Goal: Information Seeking & Learning: Find specific fact

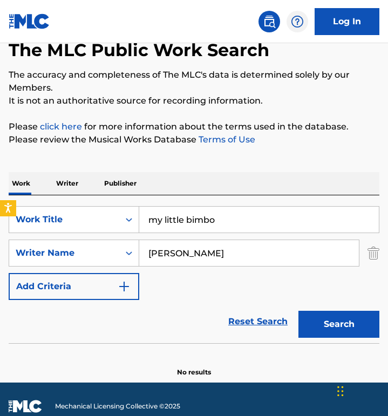
click at [222, 300] on div "Reset Search Search" at bounding box center [194, 321] width 371 height 43
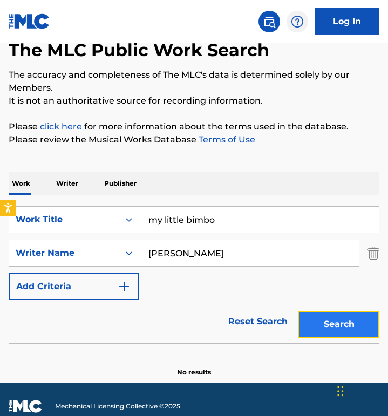
click at [323, 311] on button "Search" at bounding box center [338, 324] width 81 height 27
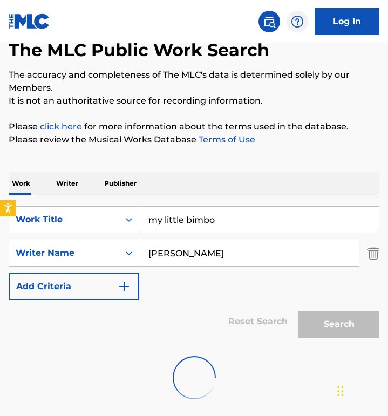
click at [180, 272] on div "SearchWithCriteria0ccdfbcb-02b6-4d7c-a86c-a7e46ca3cab8 Work Title my little bim…" at bounding box center [194, 253] width 371 height 94
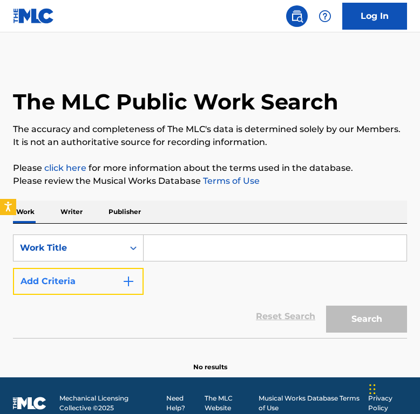
click at [127, 293] on button "Add Criteria" at bounding box center [78, 281] width 131 height 27
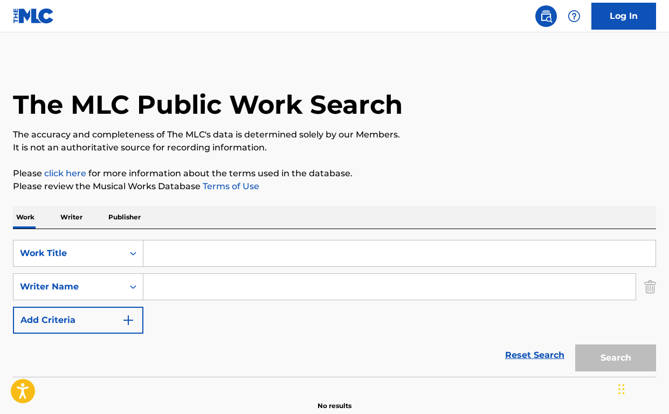
click at [43, 20] on img at bounding box center [34, 16] width 42 height 16
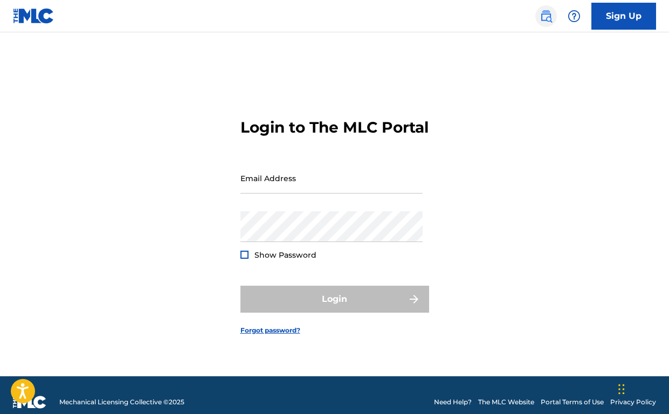
click at [419, 17] on img at bounding box center [546, 16] width 13 height 13
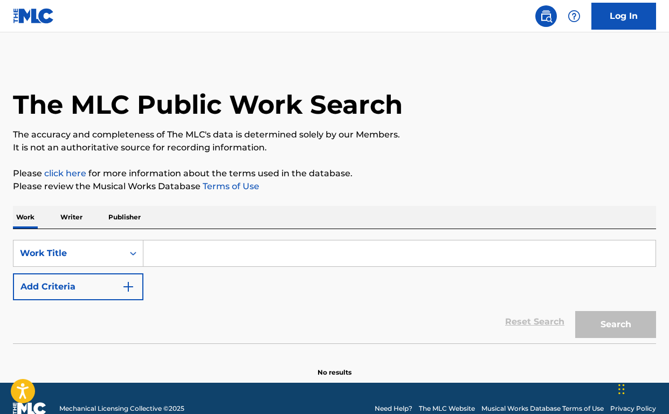
click at [419, 104] on div "The MLC Public Work Search" at bounding box center [334, 98] width 643 height 79
click at [419, 12] on img at bounding box center [574, 16] width 13 height 13
click at [419, 67] on p "View portal intro" at bounding box center [575, 71] width 92 height 26
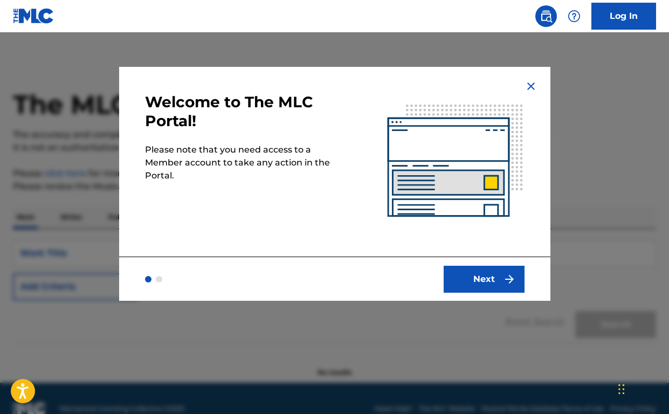
click at [419, 85] on img at bounding box center [531, 86] width 13 height 13
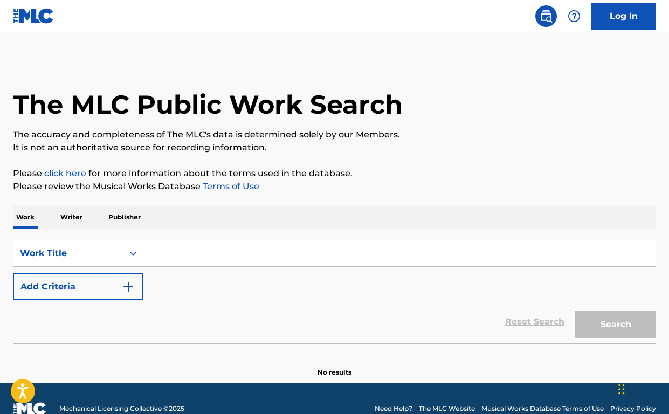
click at [341, 135] on p "The accuracy and completeness of The MLC's data is determined solely by our Mem…" at bounding box center [334, 134] width 643 height 13
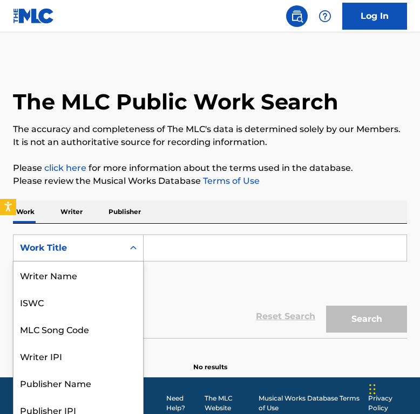
scroll to position [9, 0]
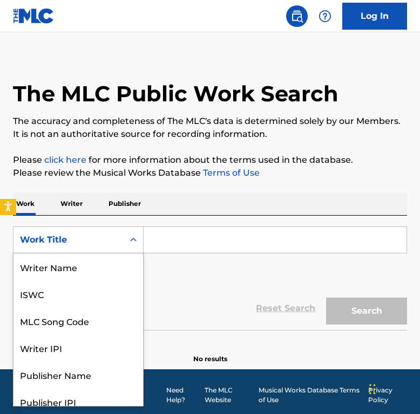
click at [81, 249] on div "Work Title" at bounding box center [68, 240] width 110 height 20
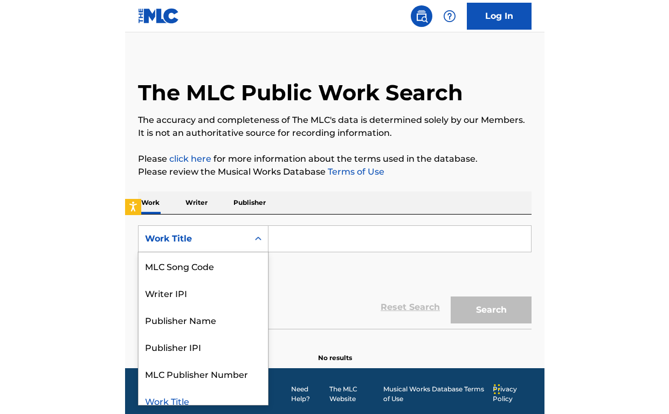
scroll to position [10, 0]
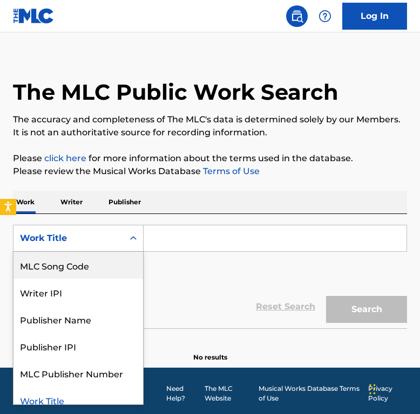
click at [79, 262] on div "MLC Song Code" at bounding box center [77, 265] width 129 height 27
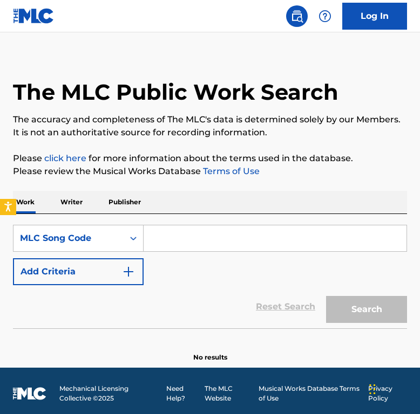
click at [196, 248] on input "Search Form" at bounding box center [274, 238] width 263 height 26
paste input "N35651"
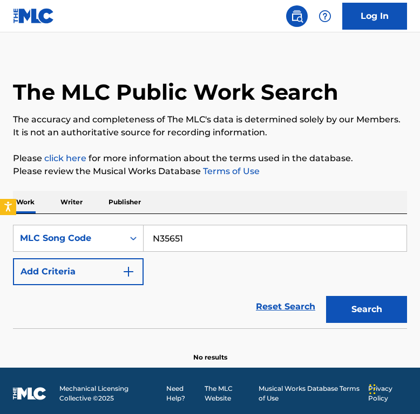
type input "N35651"
click at [326, 296] on button "Search" at bounding box center [366, 309] width 81 height 27
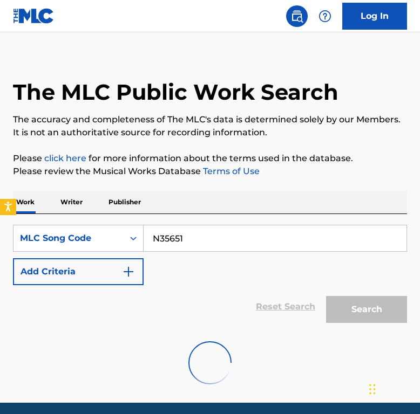
click at [192, 283] on div "SearchWithCriteria34d24c66-0340-46ca-9795-4ac168ca6355 MLC Song Code N35651 Add…" at bounding box center [210, 255] width 394 height 60
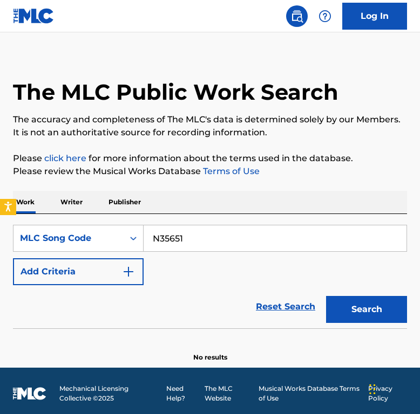
click at [202, 46] on main "The MLC Public Work Search The accuracy and completeness of The MLC's data is d…" at bounding box center [210, 195] width 420 height 345
click at [198, 57] on div "The MLC Public Work Search" at bounding box center [210, 86] width 394 height 73
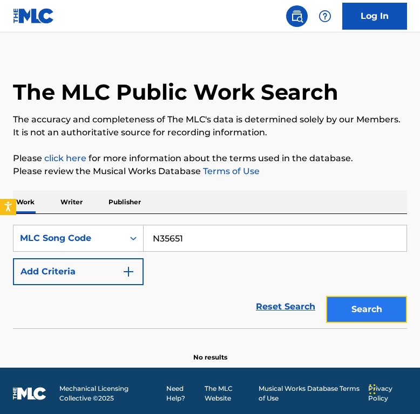
click at [377, 314] on button "Search" at bounding box center [366, 309] width 81 height 27
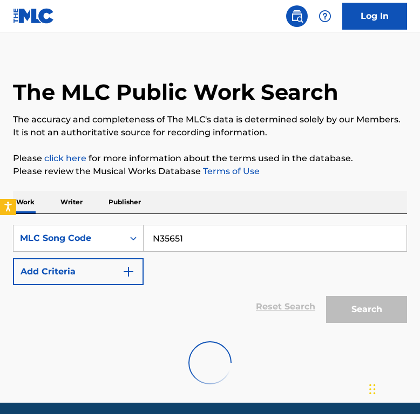
click at [205, 200] on div "Work Writer Publisher" at bounding box center [210, 202] width 394 height 23
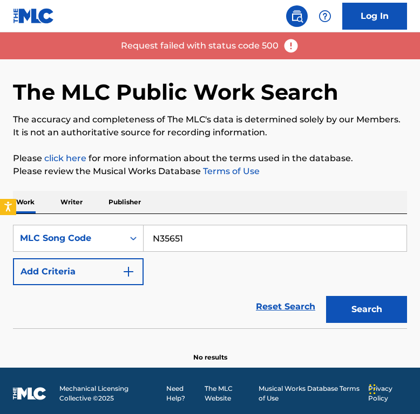
click at [288, 43] on img at bounding box center [291, 46] width 16 height 16
click at [175, 46] on p "Request failed with status code 500" at bounding box center [199, 45] width 157 height 13
click at [297, 51] on img at bounding box center [291, 46] width 16 height 16
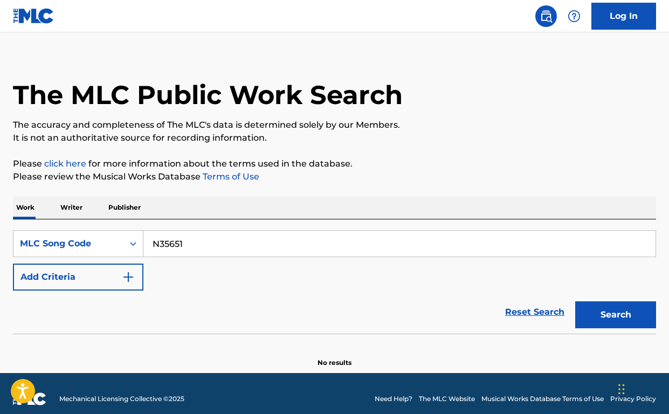
click at [419, 95] on div "The MLC Public Work Search" at bounding box center [334, 89] width 643 height 79
click at [419, 22] on img at bounding box center [574, 16] width 13 height 13
click at [366, 135] on p "It is not an authoritative source for recording information." at bounding box center [334, 138] width 643 height 13
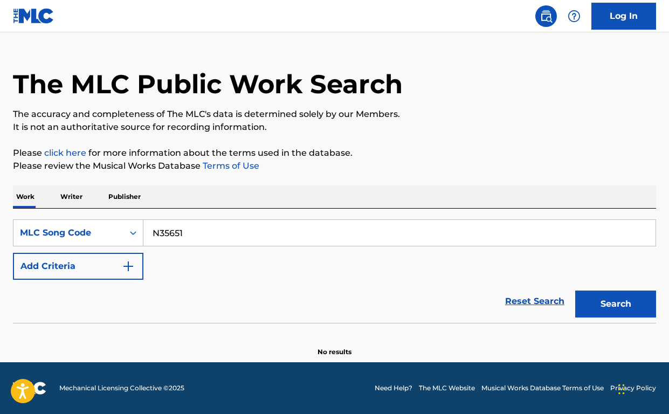
click at [325, 291] on div "Reset Search Search" at bounding box center [334, 301] width 643 height 43
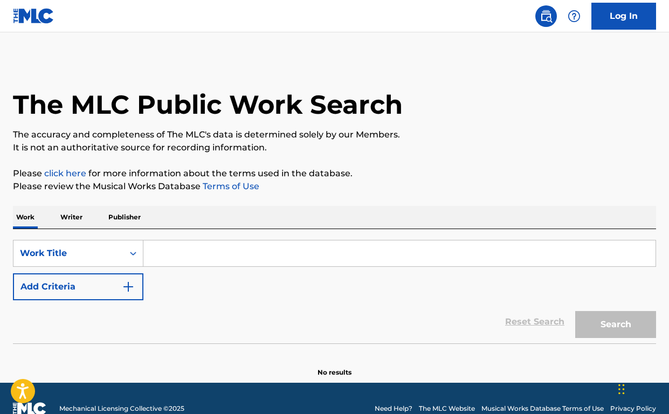
click at [178, 246] on input "Search Form" at bounding box center [399, 254] width 512 height 26
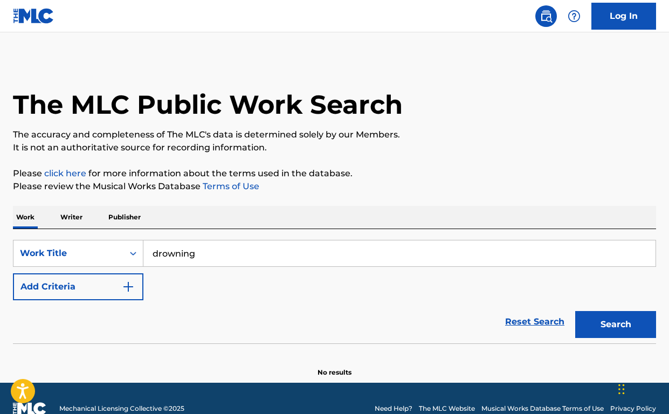
click at [144, 290] on div "SearchWithCriteriad8dfc7d7-8d70-4fa1-817b-15324c555016 Work Title drowning Add …" at bounding box center [334, 270] width 643 height 60
click at [135, 290] on button "Add Criteria" at bounding box center [78, 286] width 131 height 27
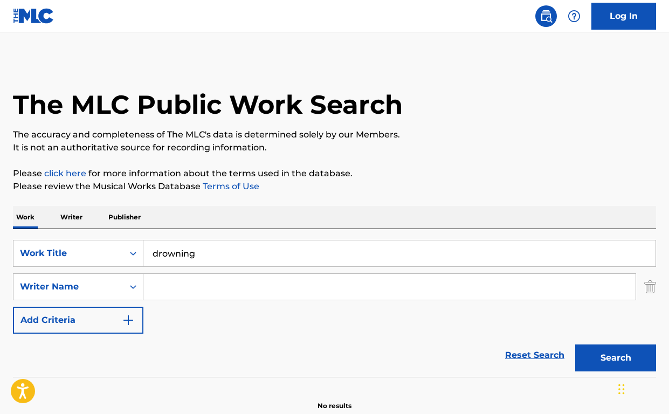
click at [207, 278] on input "Search Form" at bounding box center [389, 287] width 492 height 26
click at [169, 239] on div "SearchWithCriteriad8dfc7d7-8d70-4fa1-817b-15324c555016 Work Title drowning Sear…" at bounding box center [334, 303] width 643 height 148
click at [169, 242] on input "drowning" at bounding box center [399, 254] width 512 height 26
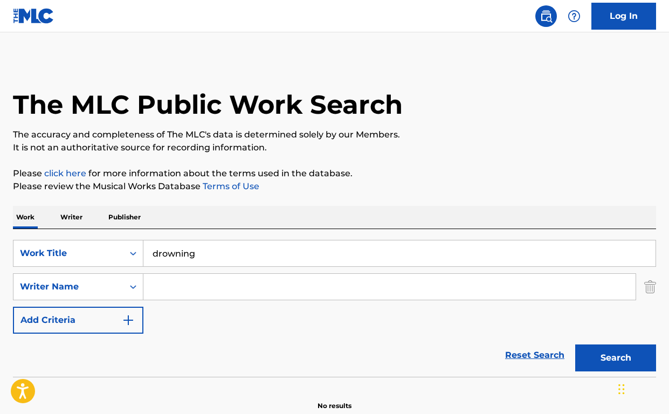
click at [169, 242] on input "drowning" at bounding box center [399, 254] width 512 height 26
type input "trout"
click at [167, 289] on input "Search Form" at bounding box center [389, 287] width 492 height 26
type input "eli fox"
click at [576, 345] on button "Search" at bounding box center [616, 358] width 81 height 27
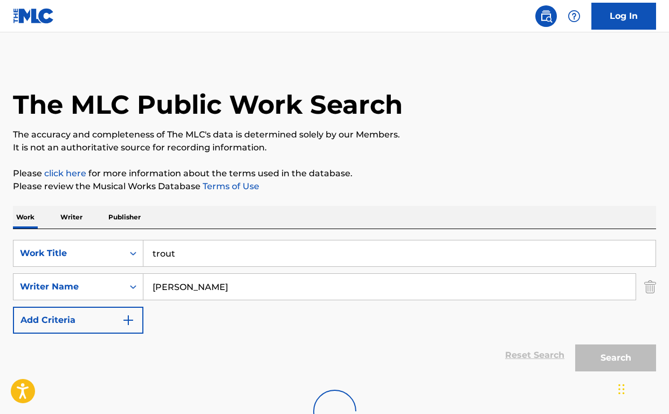
click at [270, 364] on div "Reset Search Search" at bounding box center [334, 355] width 643 height 43
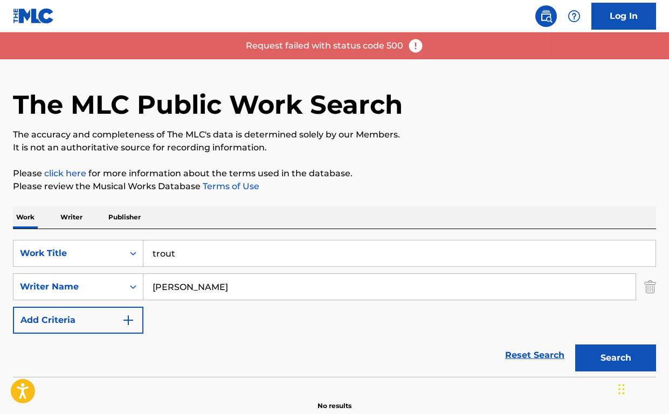
click at [416, 47] on img at bounding box center [416, 46] width 16 height 16
click at [333, 30] on nav "Log In" at bounding box center [334, 16] width 669 height 32
click at [310, 52] on p "Request failed with status code 500" at bounding box center [324, 45] width 157 height 13
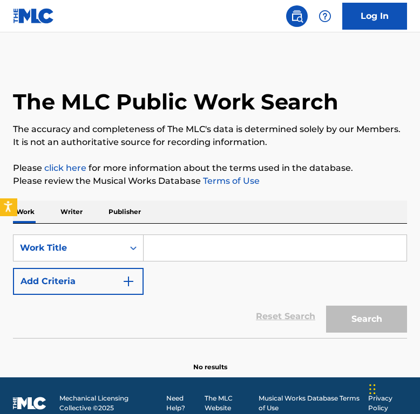
click at [6, 207] on icon "Open accessiBe: accessibility options, statement and help" at bounding box center [8, 206] width 9 height 11
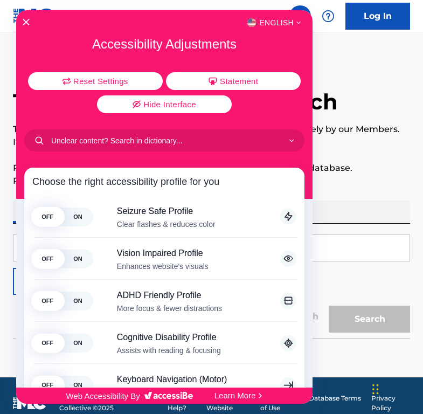
click at [24, 18] on div "English" at bounding box center [164, 23] width 297 height 14
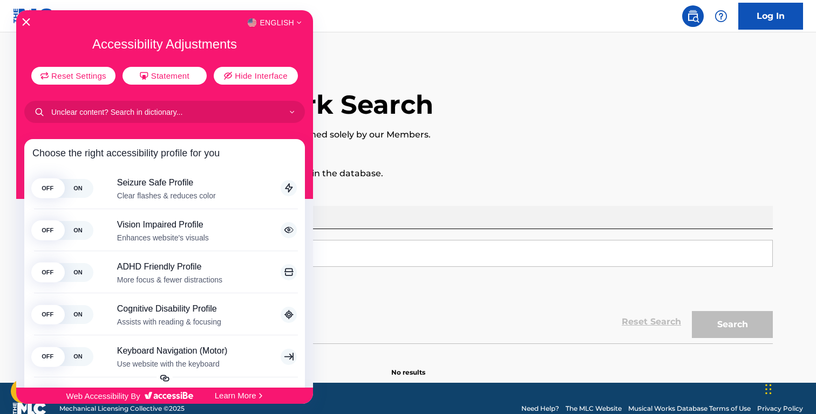
click at [25, 20] on icon "Close Accessibility Interface" at bounding box center [27, 22] width 8 height 8
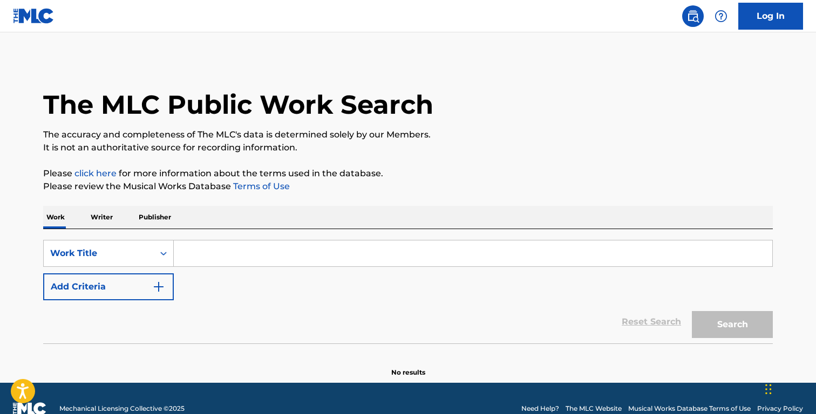
click at [353, 272] on div "SearchWithCriteria402a22a3-8ba9-4337-9173-45008d51cb48 Work Title Add Criteria" at bounding box center [407, 270] width 729 height 60
click at [32, 16] on img at bounding box center [34, 16] width 42 height 16
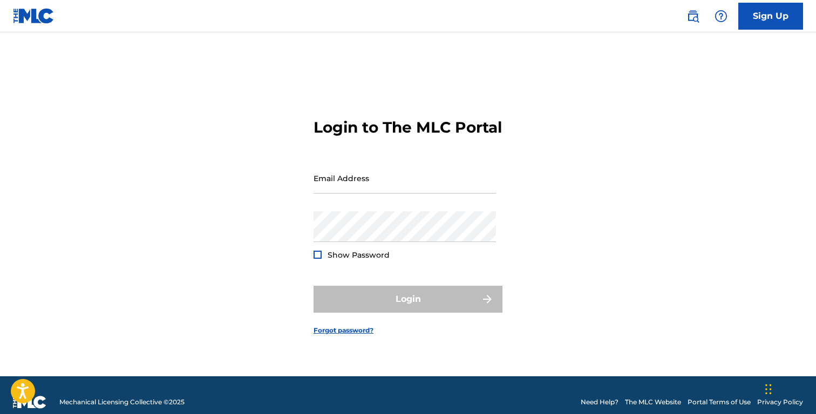
click at [32, 16] on img at bounding box center [34, 16] width 42 height 16
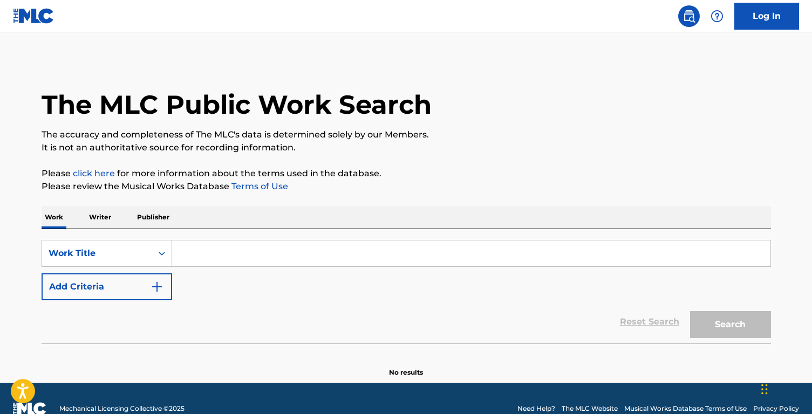
click at [389, 316] on div "Reset Search Search" at bounding box center [406, 321] width 729 height 43
click at [26, 394] on icon "Open accessiBe: accessibility options, statement and help" at bounding box center [22, 390] width 13 height 17
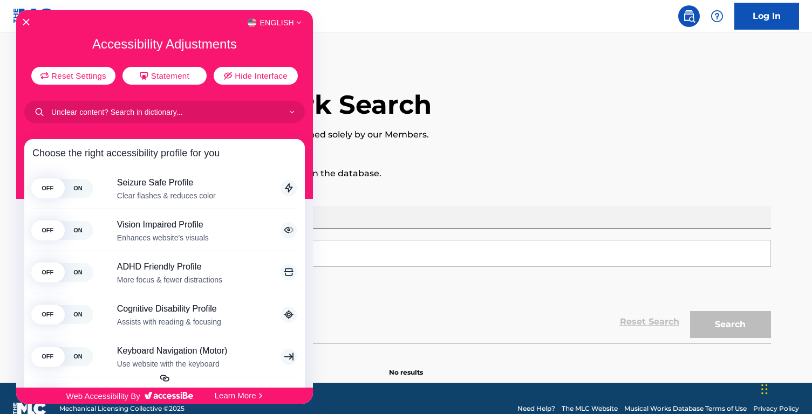
click at [25, 30] on div "English Accessibility Adjustments Reset Settings Statement Hide Interface Choos…" at bounding box center [164, 199] width 297 height 378
click at [25, 22] on icon "Close Accessibility Interface" at bounding box center [27, 22] width 8 height 8
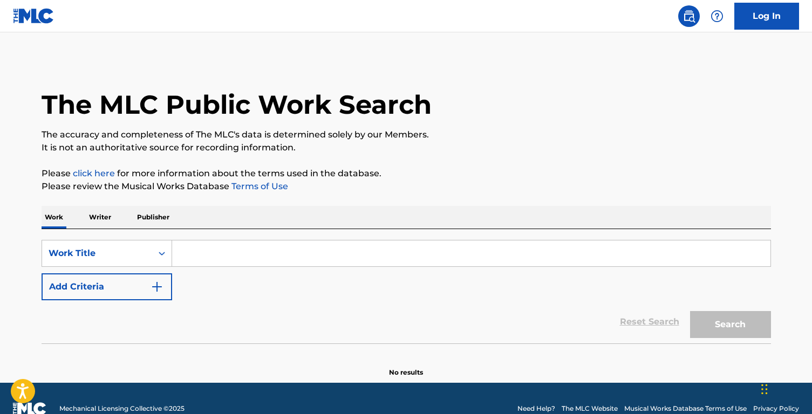
click at [209, 250] on input "Search Form" at bounding box center [471, 254] width 598 height 26
type input "rainbow trout"
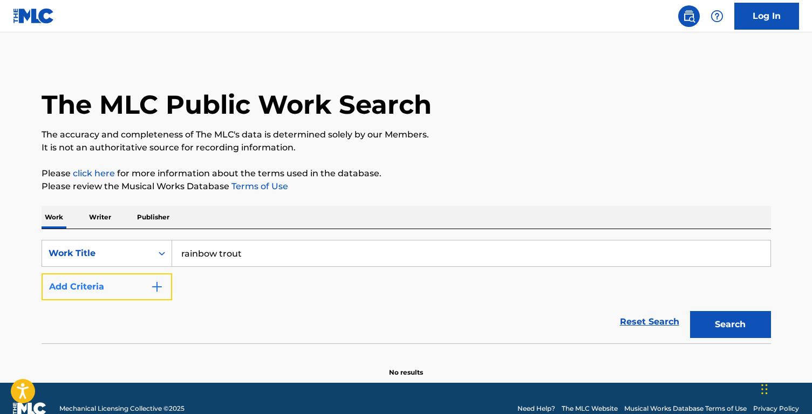
click at [123, 281] on button "Add Criteria" at bounding box center [107, 286] width 131 height 27
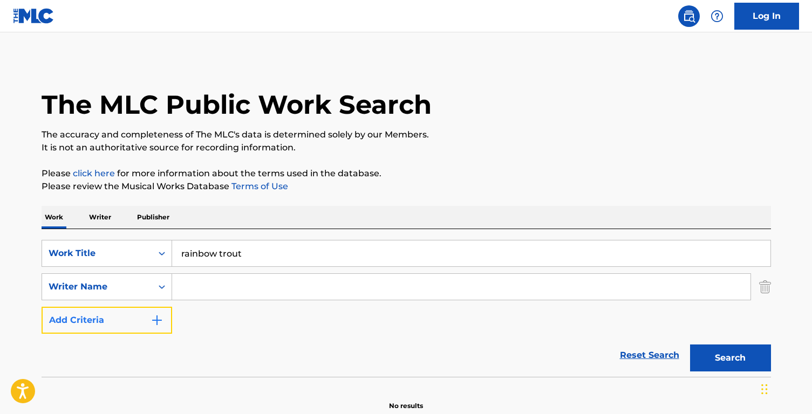
click at [42, 307] on button "Add Criteria" at bounding box center [107, 320] width 131 height 27
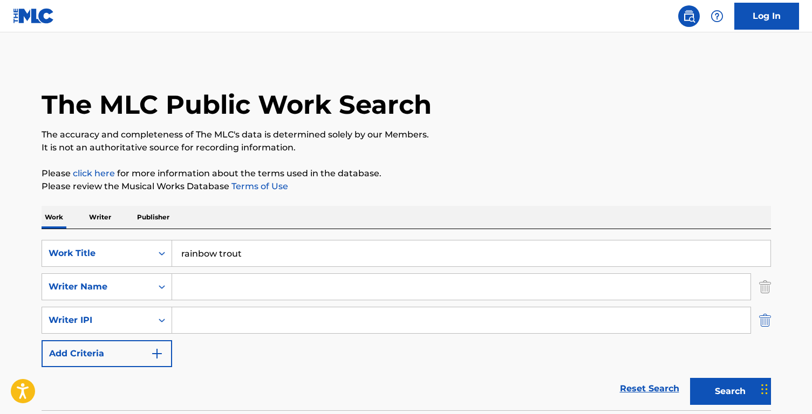
click at [761, 324] on img "Search Form" at bounding box center [765, 320] width 12 height 27
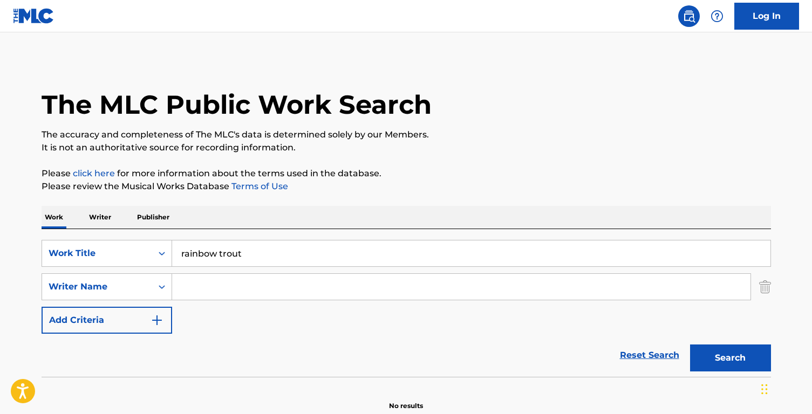
click at [374, 287] on input "Search Form" at bounding box center [461, 287] width 578 height 26
type input "eli fox"
click at [690, 345] on button "Search" at bounding box center [730, 358] width 81 height 27
click at [435, 354] on div "Reset Search Search" at bounding box center [406, 355] width 729 height 43
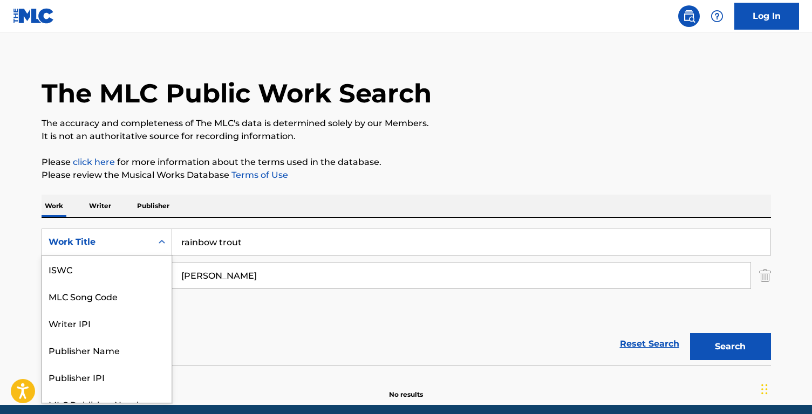
click at [108, 255] on div "Work Title selected, 7 of 7. 7 results available. Use Up and Down to choose opt…" at bounding box center [107, 242] width 131 height 27
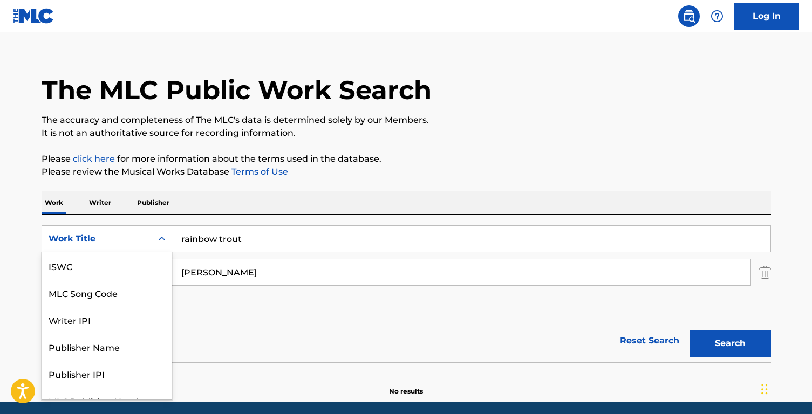
scroll to position [27, 0]
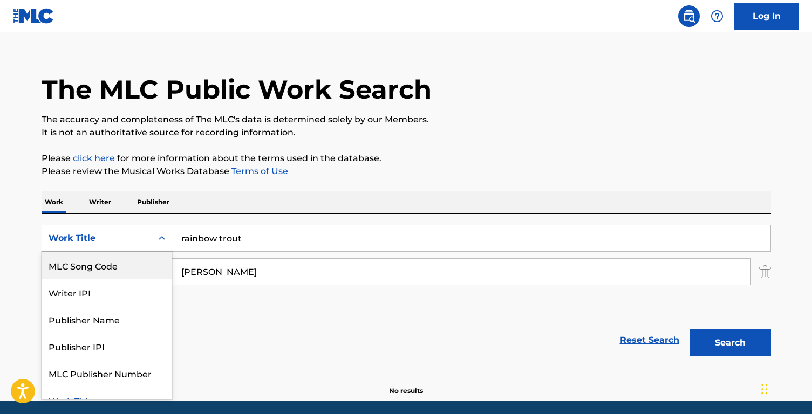
click at [108, 264] on div "MLC Song Code" at bounding box center [106, 265] width 129 height 27
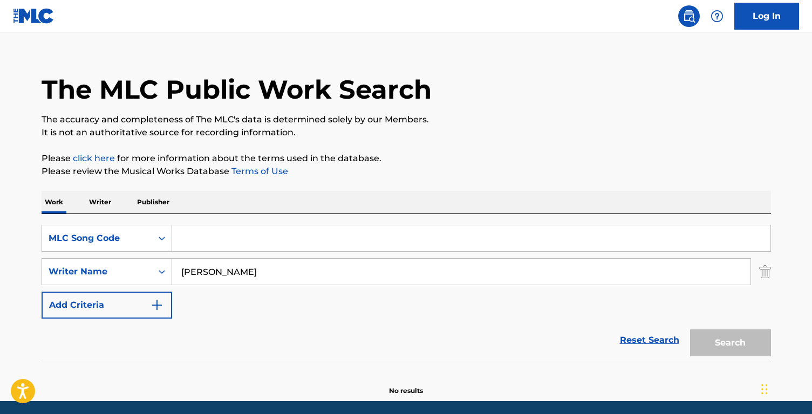
drag, startPoint x: 227, startPoint y: 265, endPoint x: 325, endPoint y: 301, distance: 104.1
click at [325, 301] on div "SearchWithCriteria42f09d30-7c54-417b-81ef-e136bcd1578f MLC Song Code SearchWith…" at bounding box center [406, 272] width 729 height 94
click at [238, 235] on input "Search Form" at bounding box center [471, 238] width 598 height 26
paste input "N35651"
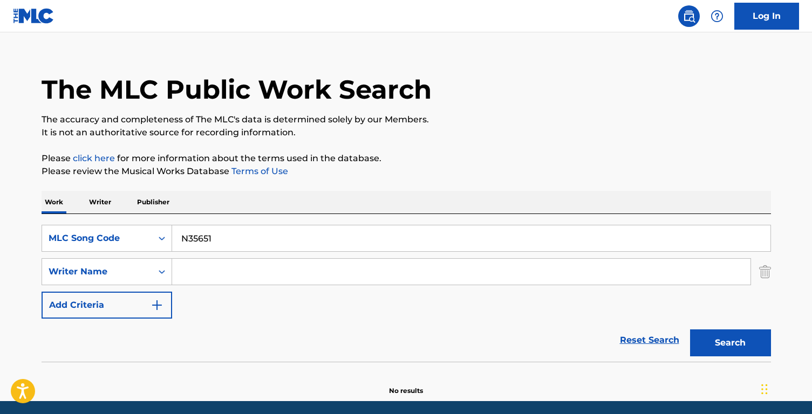
type input "N35651"
click at [690, 330] on button "Search" at bounding box center [730, 343] width 81 height 27
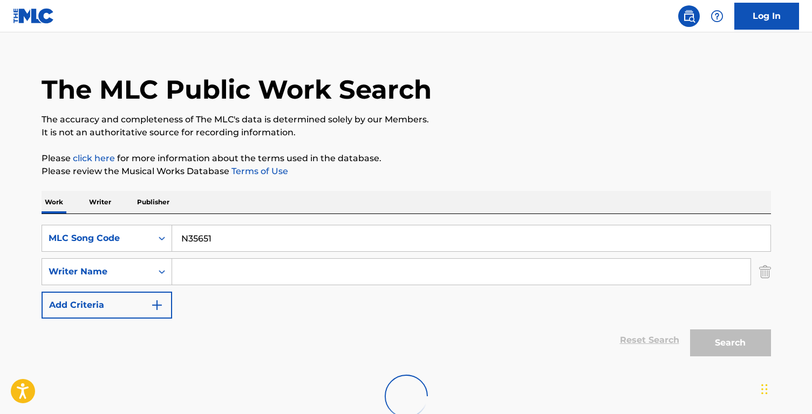
click at [401, 337] on div "Reset Search Search" at bounding box center [406, 340] width 729 height 43
click at [373, 327] on div "Reset Search Search" at bounding box center [406, 340] width 729 height 43
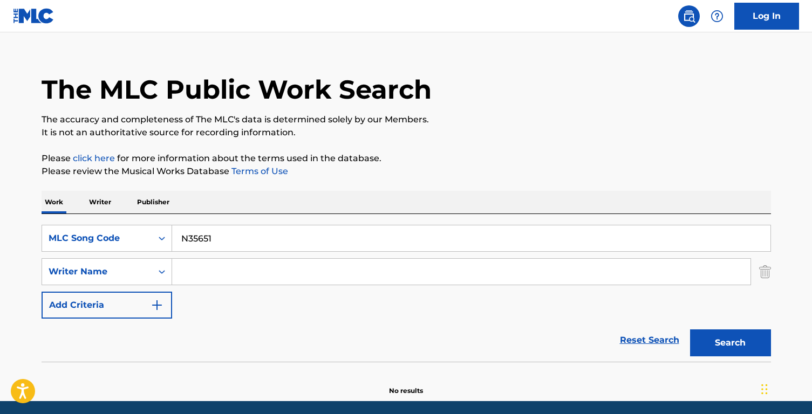
click at [467, 287] on div "SearchWithCriteria42f09d30-7c54-417b-81ef-e136bcd1578f MLC Song Code N35651 Sea…" at bounding box center [406, 272] width 729 height 94
click at [768, 280] on img "Search Form" at bounding box center [765, 271] width 12 height 27
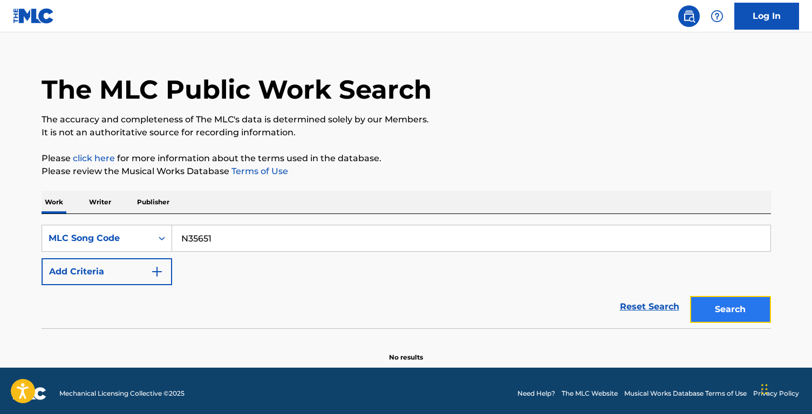
click at [718, 318] on button "Search" at bounding box center [730, 309] width 81 height 27
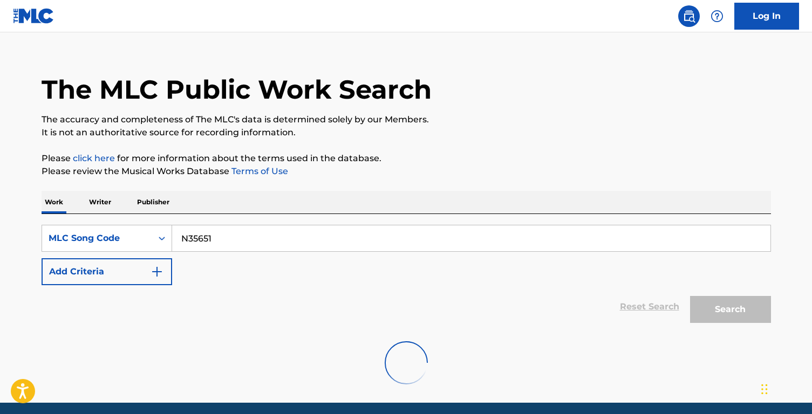
scroll to position [0, 0]
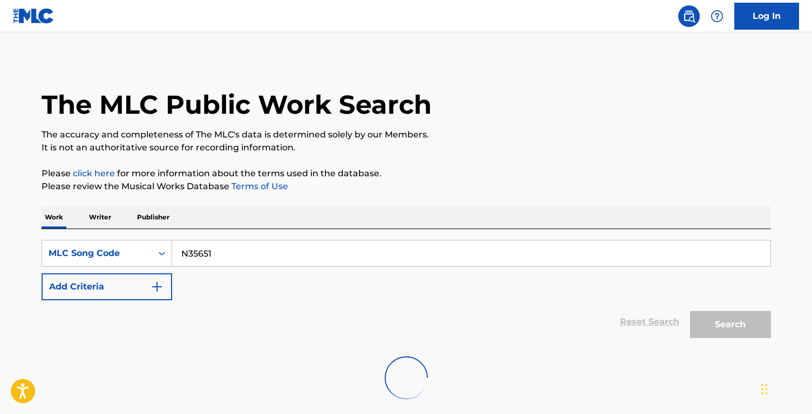
click at [417, 289] on div "SearchWithCriteria42f09d30-7c54-417b-81ef-e136bcd1578f MLC Song Code N35651 Add…" at bounding box center [406, 270] width 729 height 60
click at [414, 299] on div "SearchWithCriteria42f09d30-7c54-417b-81ef-e136bcd1578f MLC Song Code N35651 Add…" at bounding box center [406, 270] width 729 height 60
click at [399, 349] on div at bounding box center [406, 378] width 729 height 69
click at [413, 298] on div "SearchWithCriteria42f09d30-7c54-417b-81ef-e136bcd1578f MLC Song Code N35651 Add…" at bounding box center [406, 270] width 729 height 60
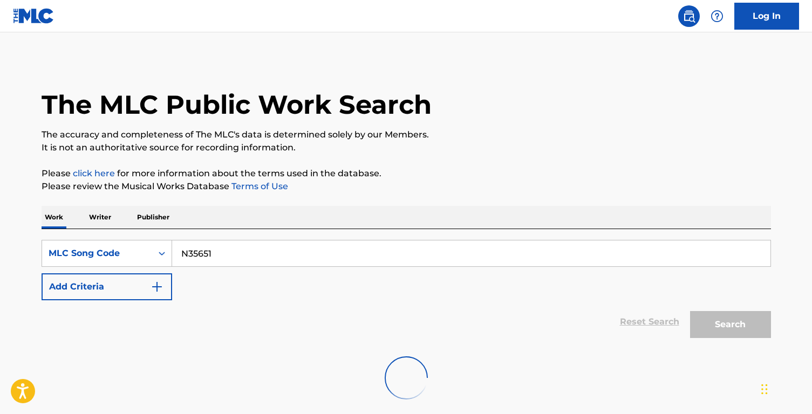
click at [410, 367] on img at bounding box center [406, 378] width 52 height 52
click at [410, 367] on img at bounding box center [405, 377] width 59 height 59
click at [410, 367] on img at bounding box center [405, 377] width 61 height 61
drag, startPoint x: 357, startPoint y: 320, endPoint x: 441, endPoint y: 372, distance: 98.8
click at [441, 372] on div "SearchWithCriteria42f09d30-7c54-417b-81ef-e136bcd1578f MLC Song Code N35651 Add…" at bounding box center [406, 320] width 729 height 183
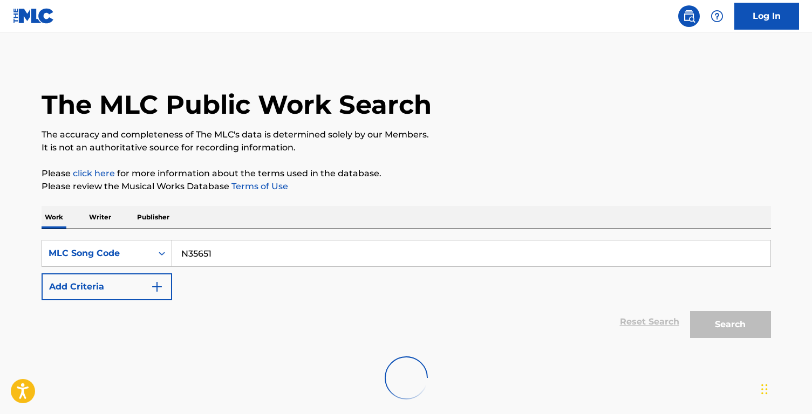
click at [399, 304] on div "Reset Search Search" at bounding box center [406, 321] width 729 height 43
click at [409, 223] on div "Work Writer Publisher" at bounding box center [406, 217] width 729 height 23
click at [407, 60] on div "The MLC Public Work Search" at bounding box center [406, 98] width 729 height 79
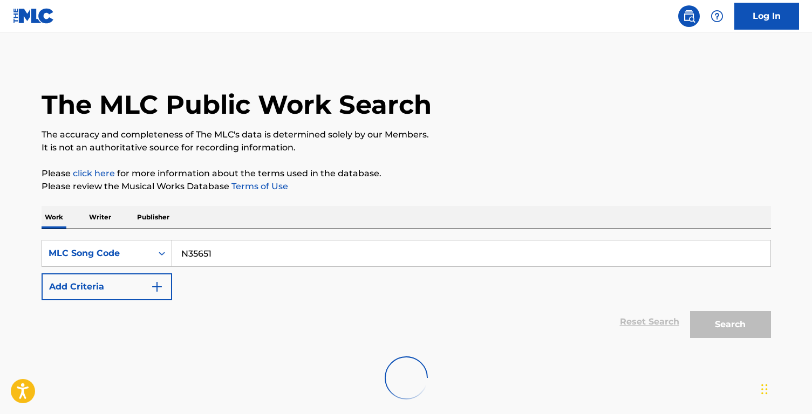
click at [419, 51] on main "The MLC Public Work Search The accuracy and completeness of The MLC's data is d…" at bounding box center [406, 225] width 812 height 386
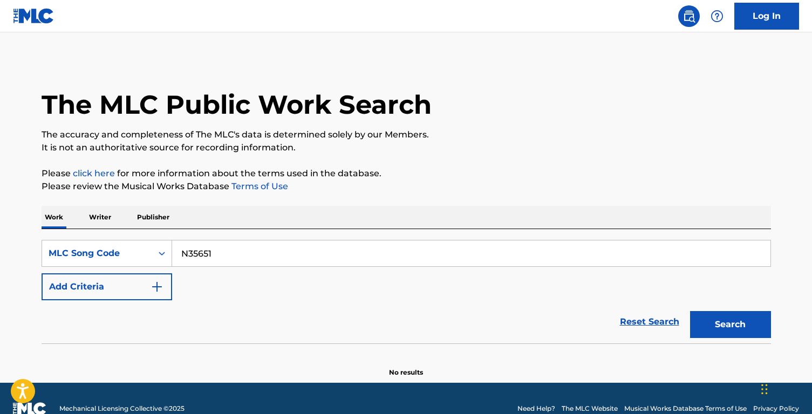
click at [282, 242] on input "N35651" at bounding box center [471, 254] width 598 height 26
click at [690, 311] on button "Search" at bounding box center [730, 324] width 81 height 27
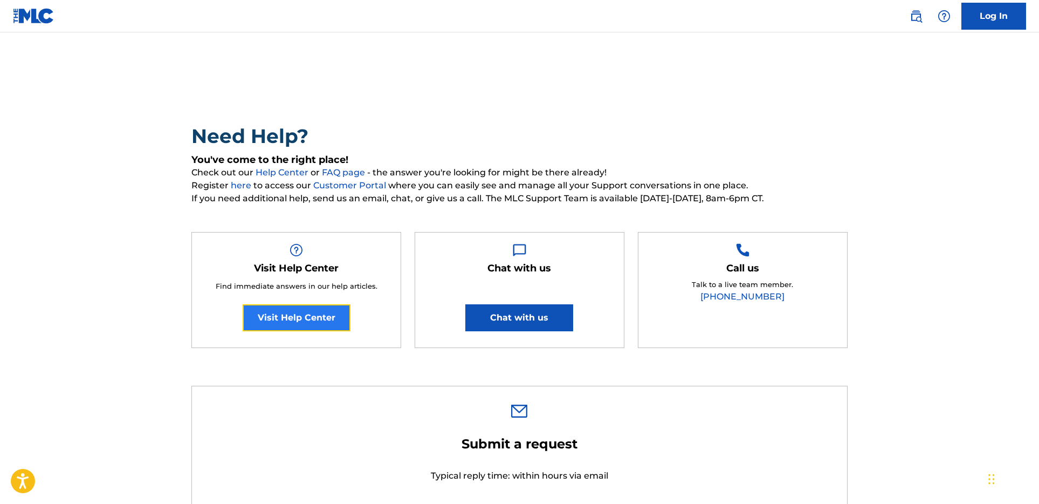
click at [306, 242] on link "Visit Help Center" at bounding box center [297, 317] width 108 height 27
click at [529, 194] on span "If you need additional help, send us an email, chat, or give us a call. The MLC…" at bounding box center [519, 198] width 656 height 13
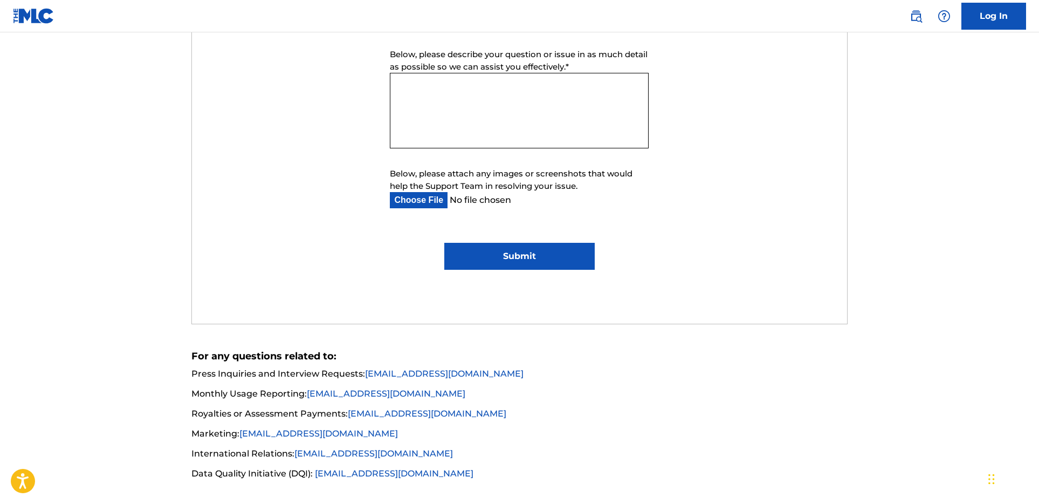
scroll to position [672, 0]
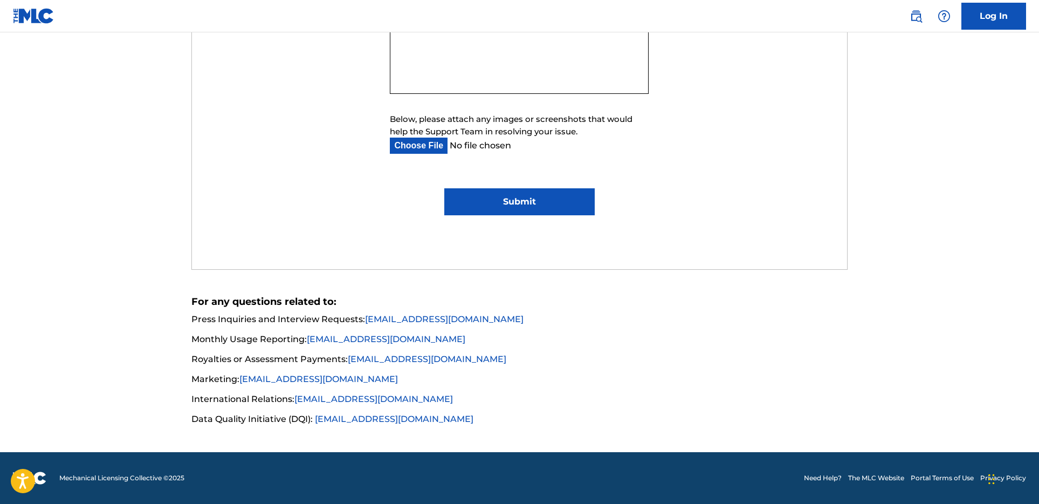
click at [520, 242] on div "Submit a request Typical reply time: within hours via email First Name Last Nam…" at bounding box center [519, 7] width 655 height 523
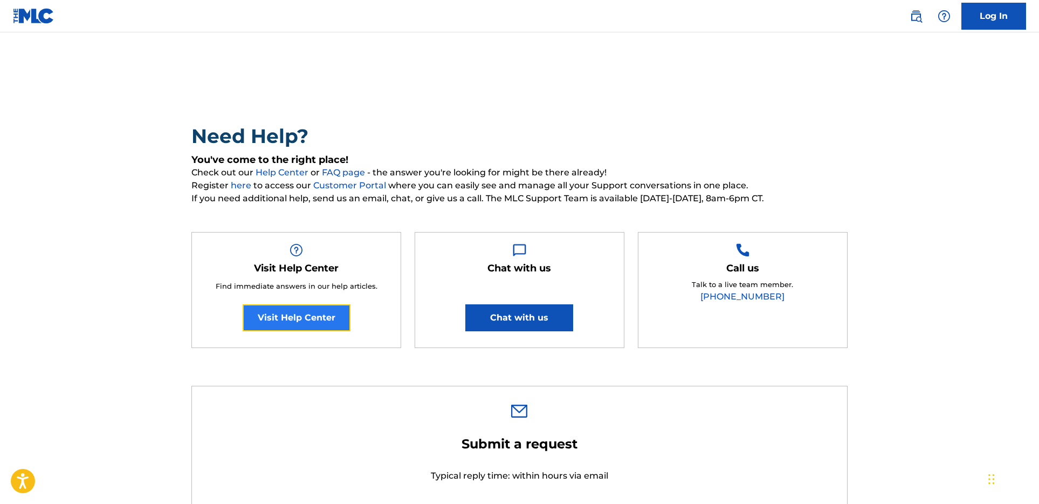
click at [344, 242] on link "Visit Help Center" at bounding box center [297, 317] width 108 height 27
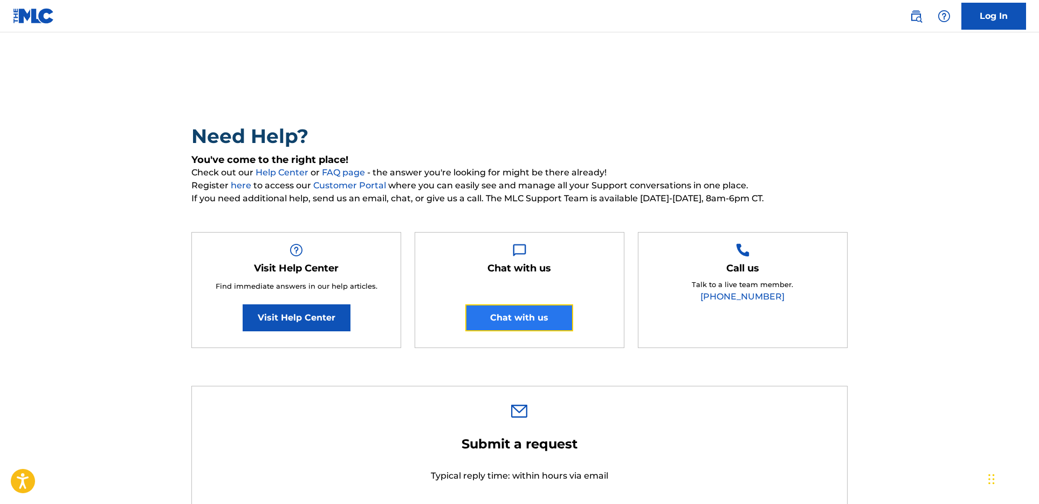
click at [524, 242] on button "Chat with us" at bounding box center [519, 317] width 108 height 27
click at [544, 204] on div "Need Help? You've come to the right place! Check out our Help Center or FAQ pag…" at bounding box center [519, 241] width 656 height 235
click at [37, 17] on img at bounding box center [34, 16] width 42 height 16
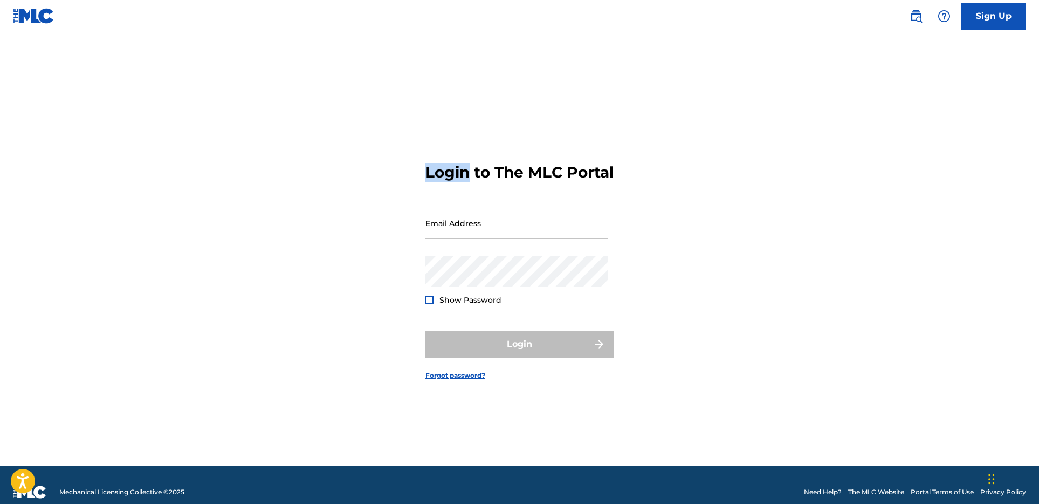
click at [784, 97] on div "Login to The MLC Portal Email Address Password Show Password Login Forgot passw…" at bounding box center [519, 262] width 755 height 407
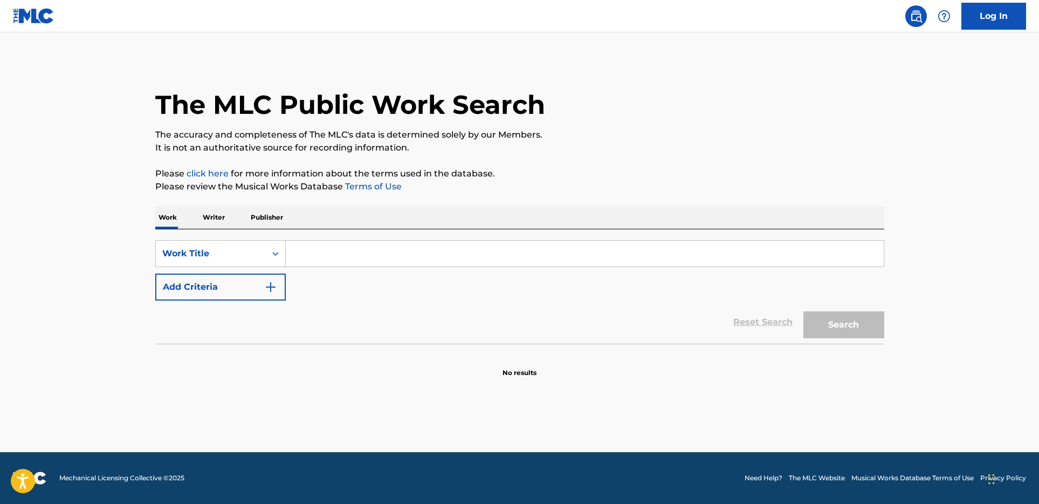
click at [675, 124] on div "The MLC Public Work Search" at bounding box center [519, 98] width 729 height 79
click at [654, 396] on main "The MLC Public Work Search The accuracy and completeness of The MLC's data is d…" at bounding box center [519, 242] width 1039 height 420
click at [523, 304] on div "Reset Search Search" at bounding box center [519, 321] width 729 height 43
click at [469, 320] on div "Reset Search Search" at bounding box center [519, 321] width 729 height 43
click at [511, 320] on div "Reset Search Search" at bounding box center [519, 321] width 729 height 43
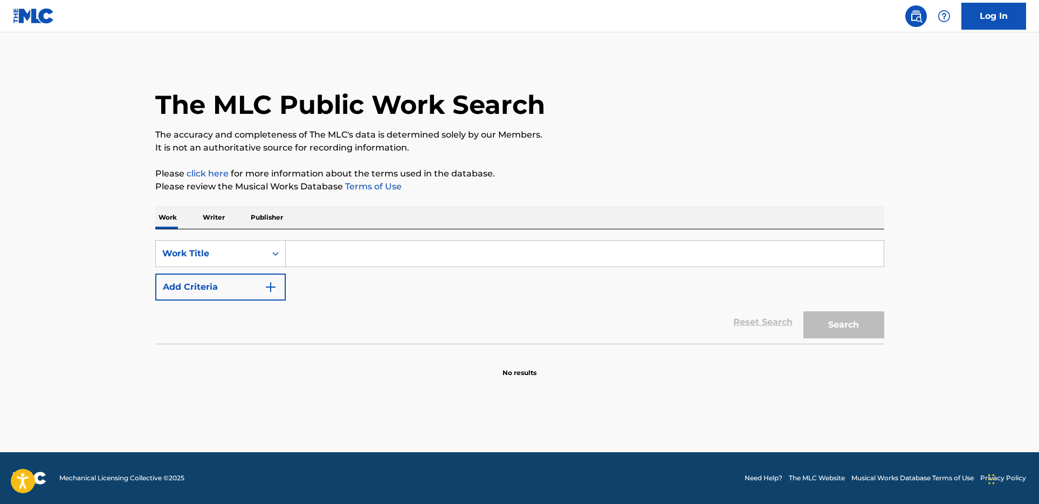
click at [474, 284] on div "SearchWithCriteria4f207cb2-42e1-466d-a432-c57e6370f002 Work Title Add Criteria" at bounding box center [519, 270] width 729 height 60
click at [510, 345] on section at bounding box center [519, 347] width 729 height 6
click at [250, 294] on button "Add Criteria" at bounding box center [220, 286] width 131 height 27
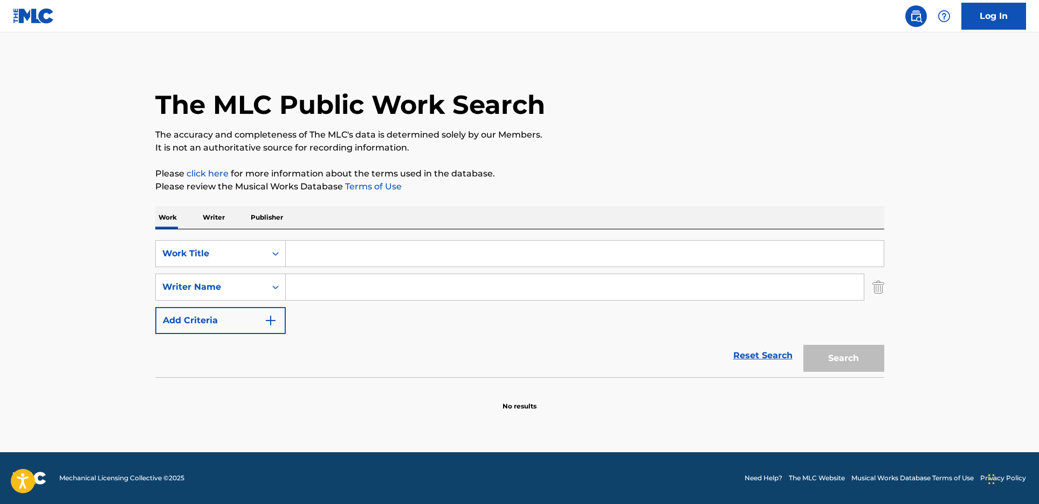
click at [323, 252] on input "Search Form" at bounding box center [585, 254] width 598 height 26
type input "wasted"
click at [868, 356] on button "Search" at bounding box center [844, 358] width 81 height 27
click at [453, 348] on div "Reset Search Search" at bounding box center [519, 355] width 729 height 43
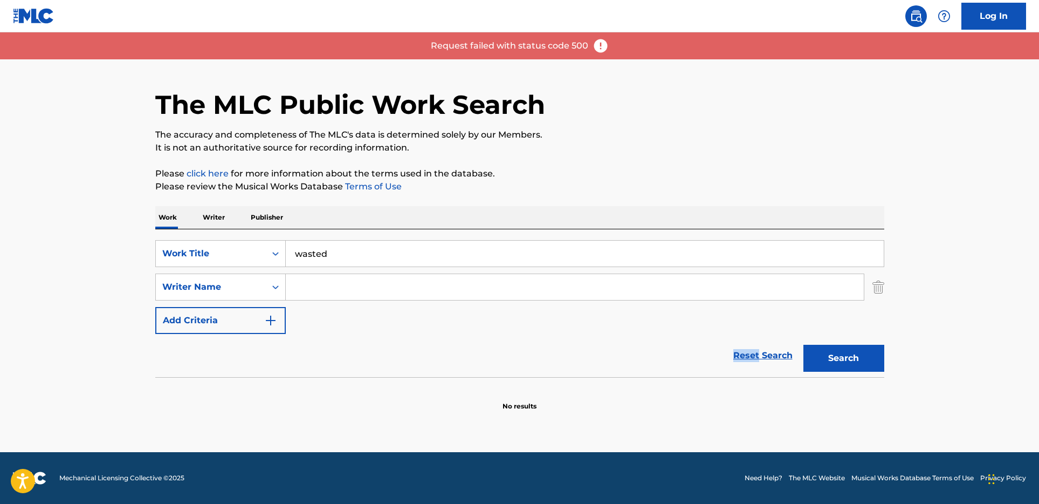
click at [453, 348] on div "Reset Search Search" at bounding box center [519, 355] width 729 height 43
click at [453, 349] on div "Reset Search Search" at bounding box center [519, 355] width 729 height 43
click at [598, 46] on img at bounding box center [601, 46] width 16 height 16
click at [587, 48] on div "Request failed with status code 500" at bounding box center [519, 45] width 1039 height 27
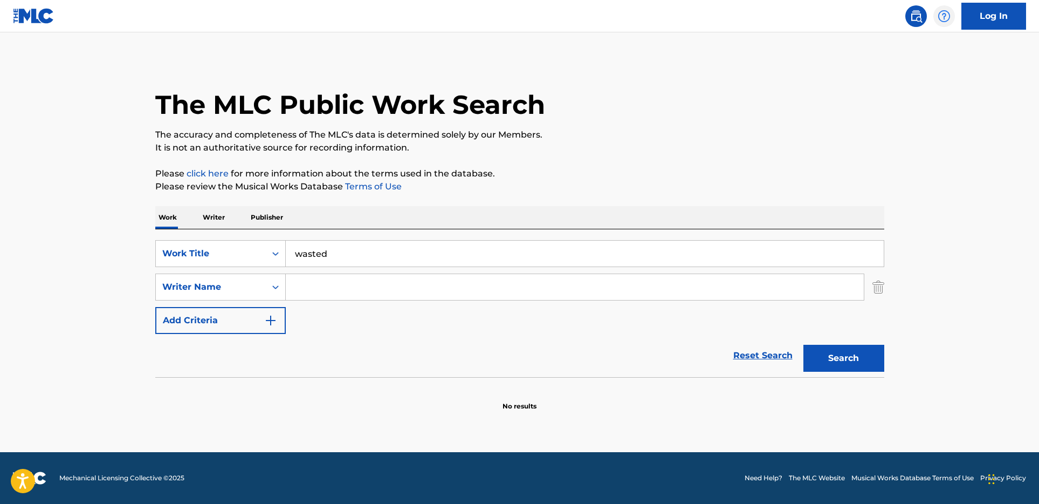
click at [947, 13] on img at bounding box center [944, 16] width 13 height 13
click at [929, 76] on p "View portal intro" at bounding box center [945, 71] width 92 height 26
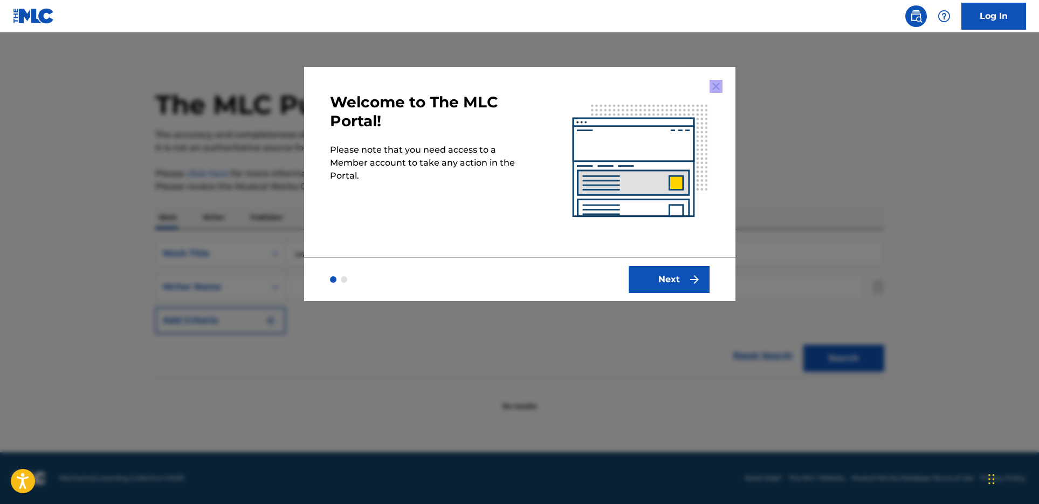
click at [929, 76] on div at bounding box center [519, 284] width 1039 height 504
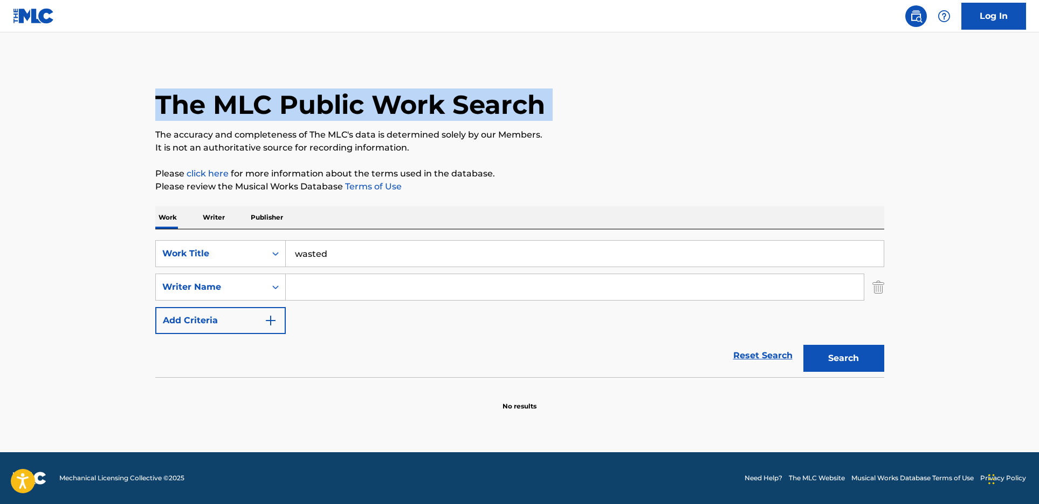
click at [929, 76] on main "The MLC Public Work Search The accuracy and completeness of The MLC's data is d…" at bounding box center [519, 242] width 1039 height 420
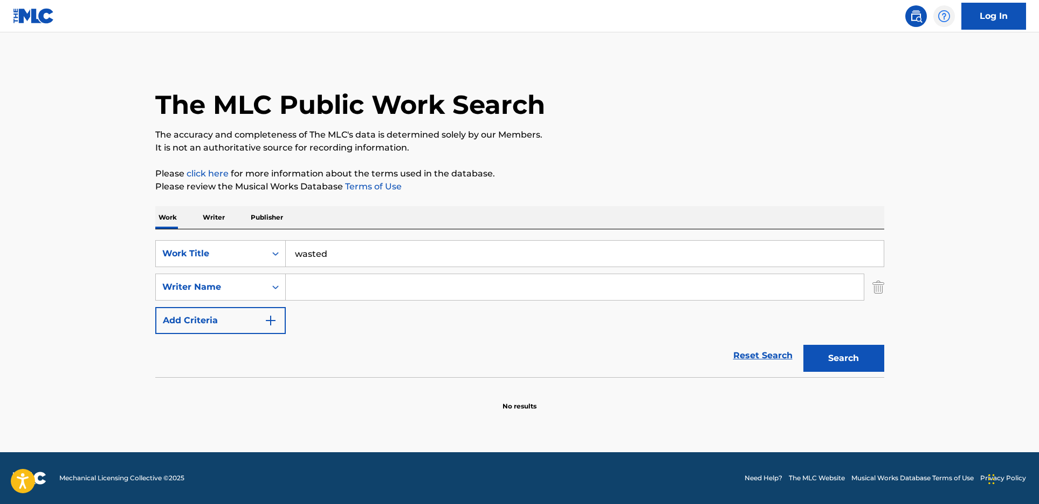
click at [944, 25] on div at bounding box center [945, 16] width 22 height 22
click at [929, 65] on p "View portal intro" at bounding box center [945, 71] width 92 height 26
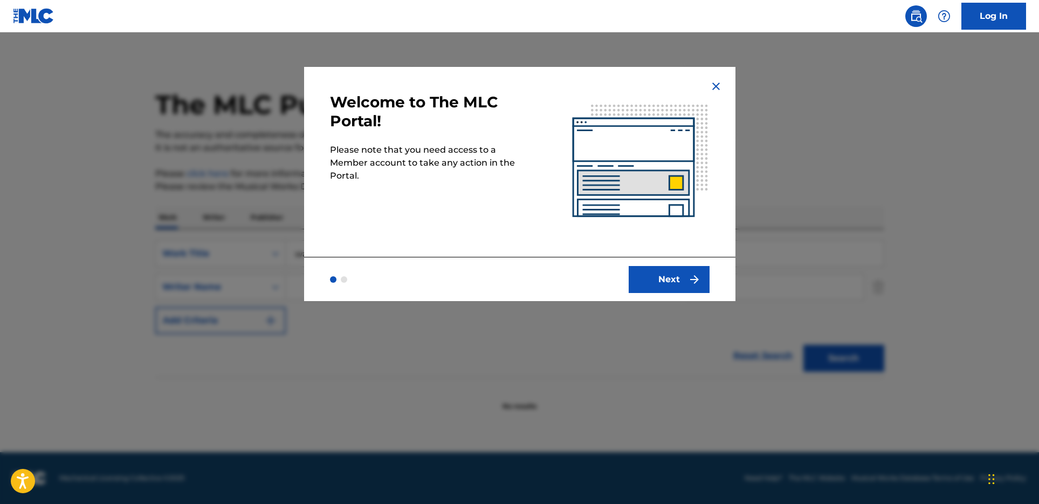
click at [659, 293] on div "Next" at bounding box center [519, 279] width 431 height 44
click at [660, 267] on button "Next" at bounding box center [669, 279] width 81 height 27
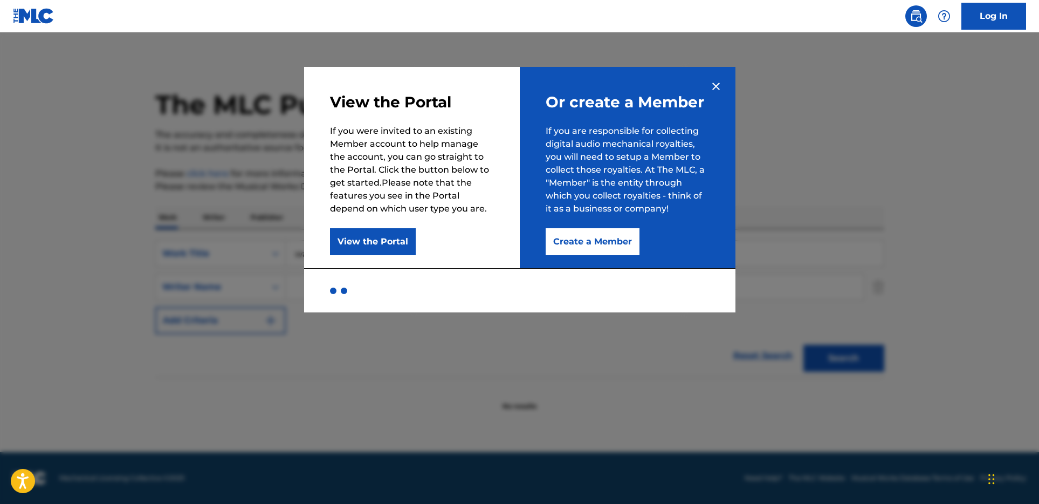
click at [348, 291] on div at bounding box center [341, 290] width 22 height 6
click at [345, 291] on div at bounding box center [344, 290] width 6 height 6
click at [377, 235] on button "View the Portal" at bounding box center [373, 241] width 86 height 27
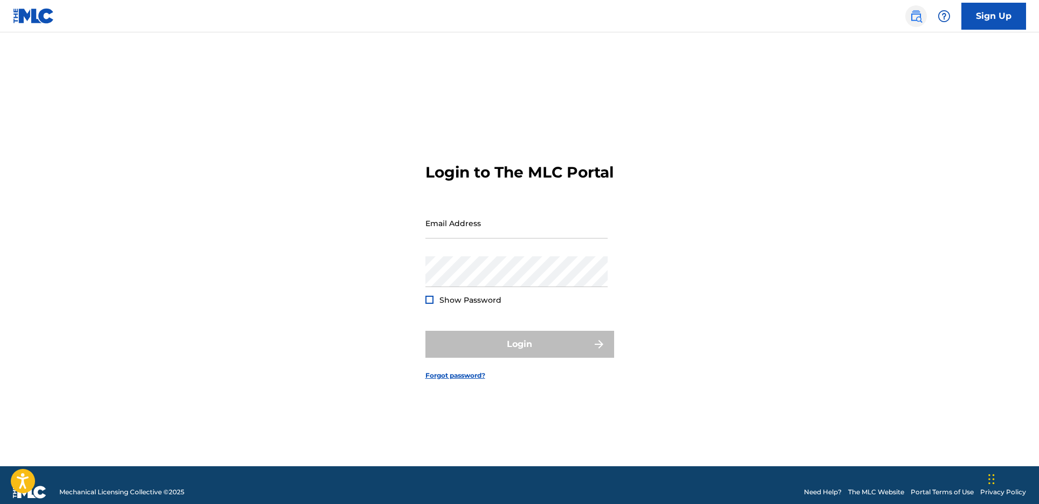
click at [915, 16] on img at bounding box center [916, 16] width 13 height 13
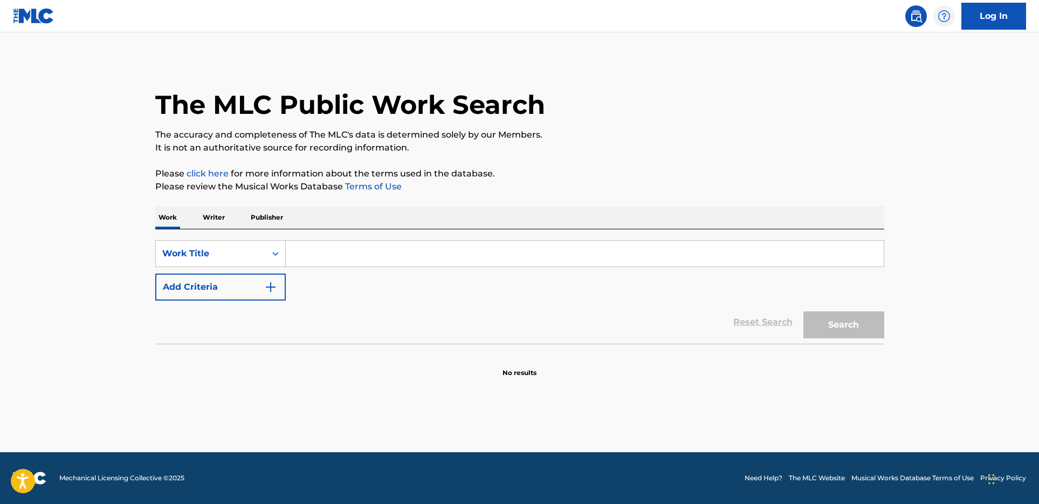
click at [947, 16] on img at bounding box center [944, 16] width 13 height 13
click at [940, 44] on link "Contact us" at bounding box center [945, 45] width 92 height 26
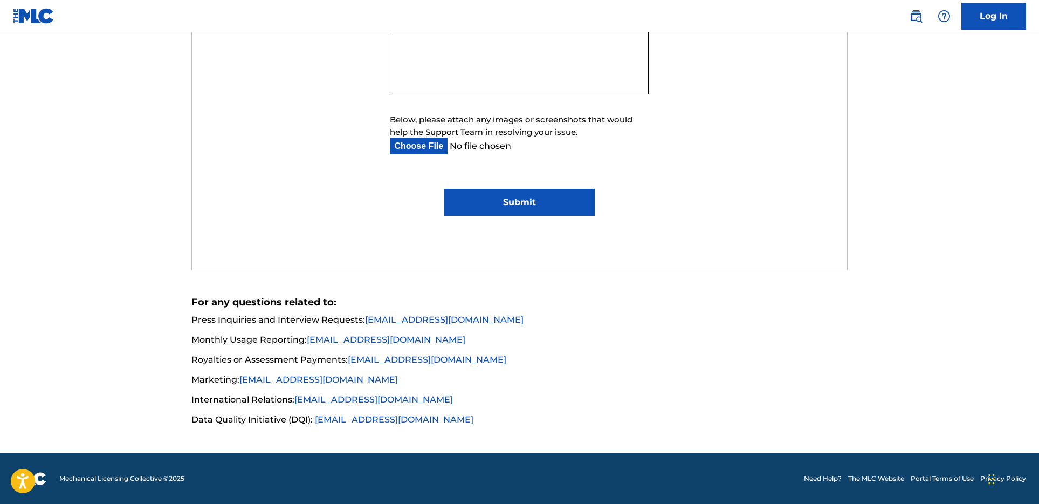
scroll to position [672, 0]
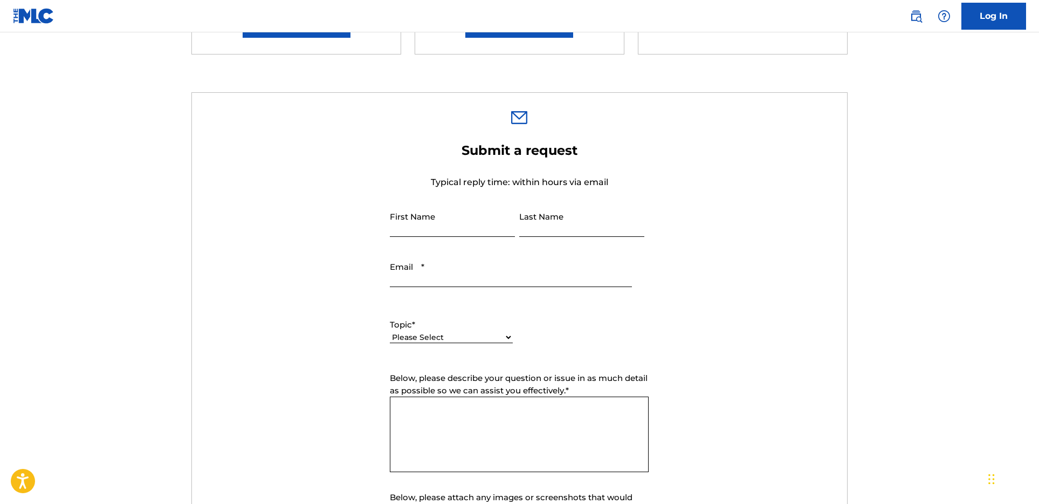
click at [294, 427] on form "Submit a request Typical reply time: within hours via email First Name Last Nam…" at bounding box center [519, 367] width 655 height 451
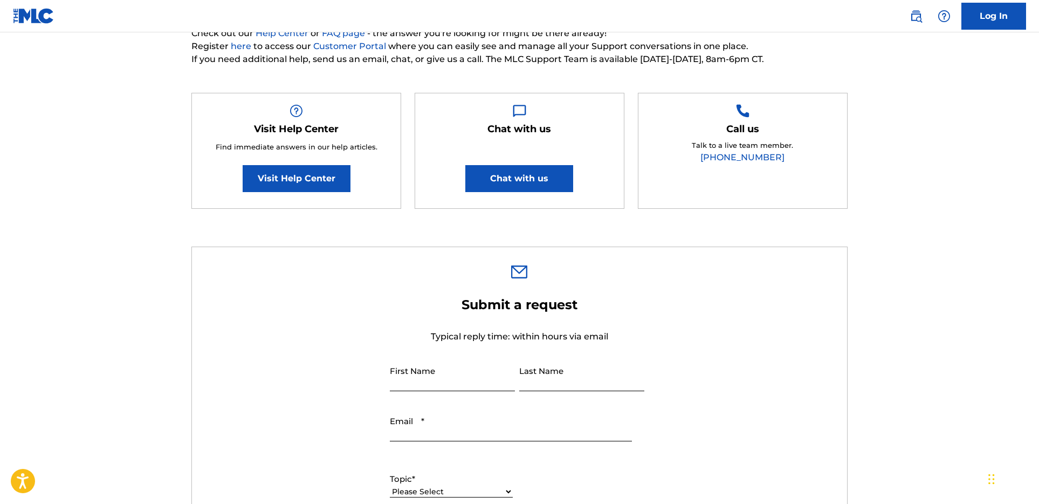
scroll to position [106, 0]
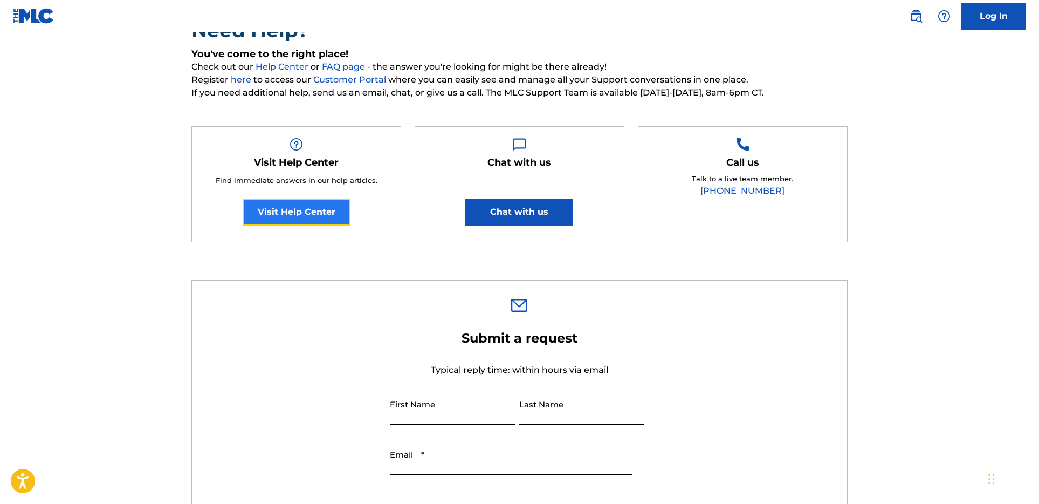
click at [318, 220] on link "Visit Help Center" at bounding box center [297, 211] width 108 height 27
click at [529, 270] on div "Need Help? You've come to the right place! Check out our Help Center or FAQ pag…" at bounding box center [519, 473] width 755 height 1038
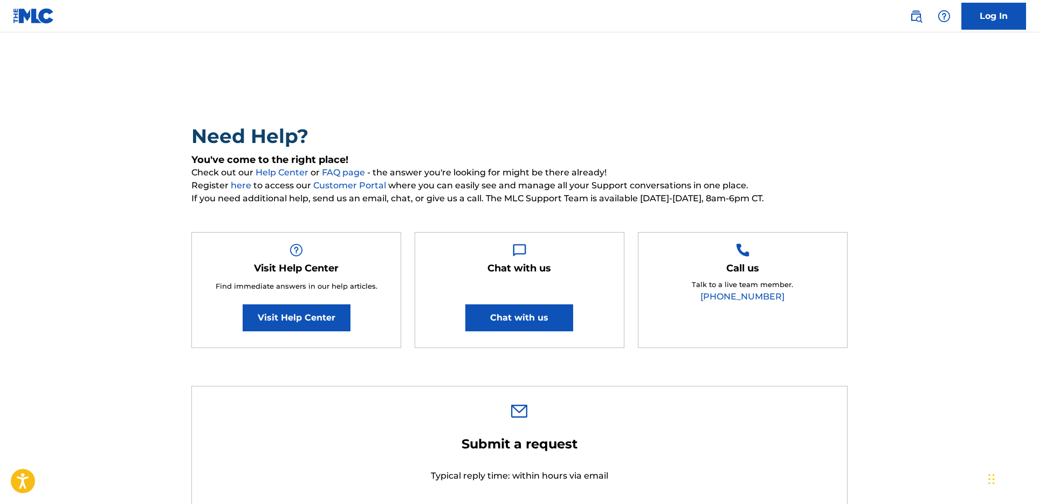
click at [531, 176] on span "Check out our Help Center or FAQ page - the answer you're looking for might be …" at bounding box center [519, 172] width 656 height 13
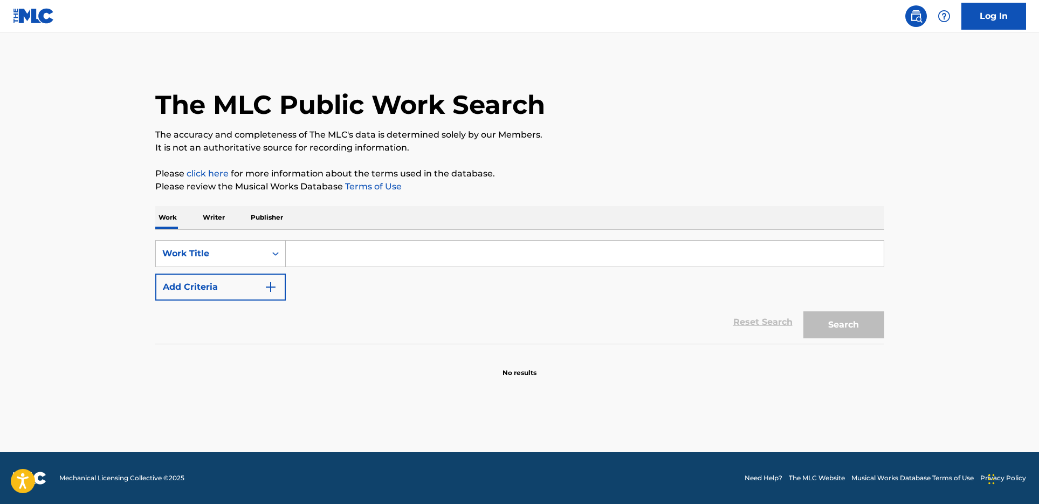
click at [329, 258] on input "Search Form" at bounding box center [585, 254] width 598 height 26
type input "like a rolling stone"
click at [804, 311] on button "Search" at bounding box center [844, 324] width 81 height 27
click at [535, 309] on div "Reset Search Search" at bounding box center [519, 321] width 729 height 43
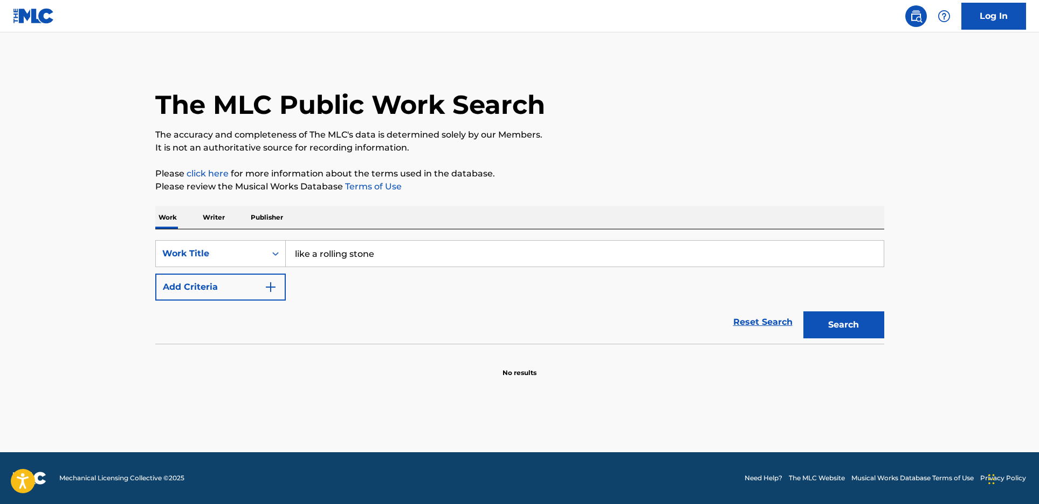
click at [487, 228] on div "Work Writer Publisher" at bounding box center [519, 217] width 729 height 23
click at [861, 315] on button "Search" at bounding box center [844, 324] width 81 height 27
click at [350, 276] on div "SearchWithCriteria9fa6644e-9399-43aa-b9ab-70e3de0d4f91 Work Title Add Criteria" at bounding box center [519, 270] width 729 height 60
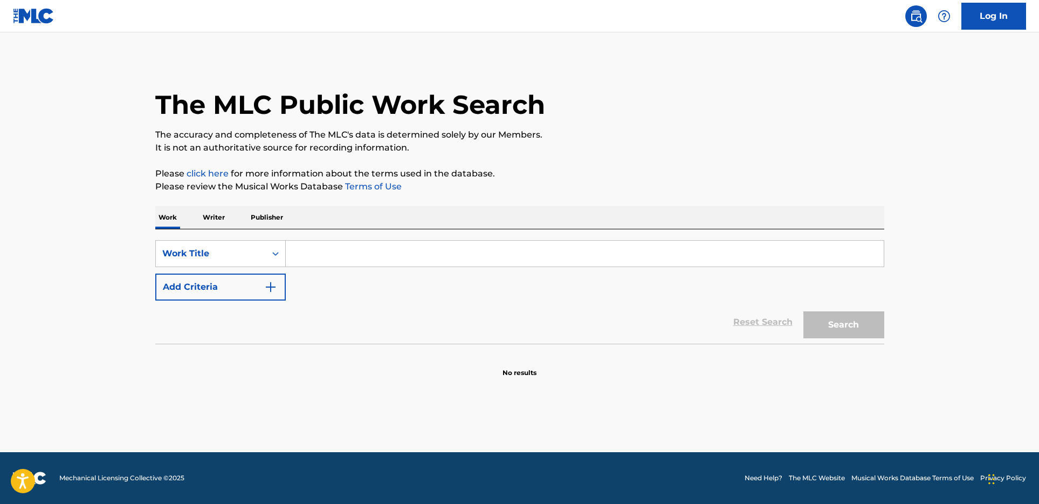
click at [351, 259] on input "Search Form" at bounding box center [585, 254] width 598 height 26
type input "hello"
click at [804, 311] on button "Search" at bounding box center [844, 324] width 81 height 27
click at [467, 383] on div at bounding box center [519, 378] width 729 height 69
drag, startPoint x: 467, startPoint y: 383, endPoint x: 455, endPoint y: 383, distance: 12.4
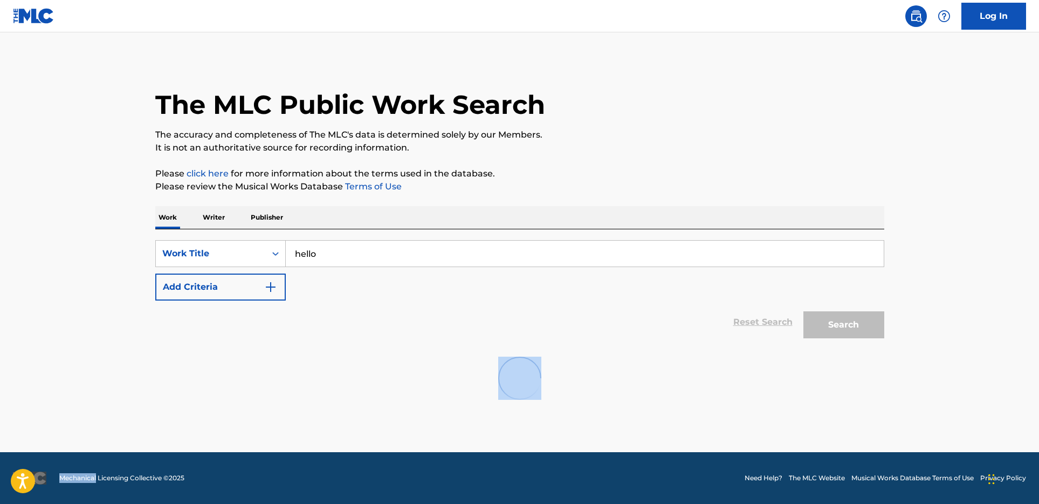
click at [455, 383] on div at bounding box center [519, 378] width 729 height 69
click at [363, 249] on input "hello" at bounding box center [585, 254] width 598 height 26
click at [374, 309] on div "Reset Search Search" at bounding box center [519, 321] width 729 height 43
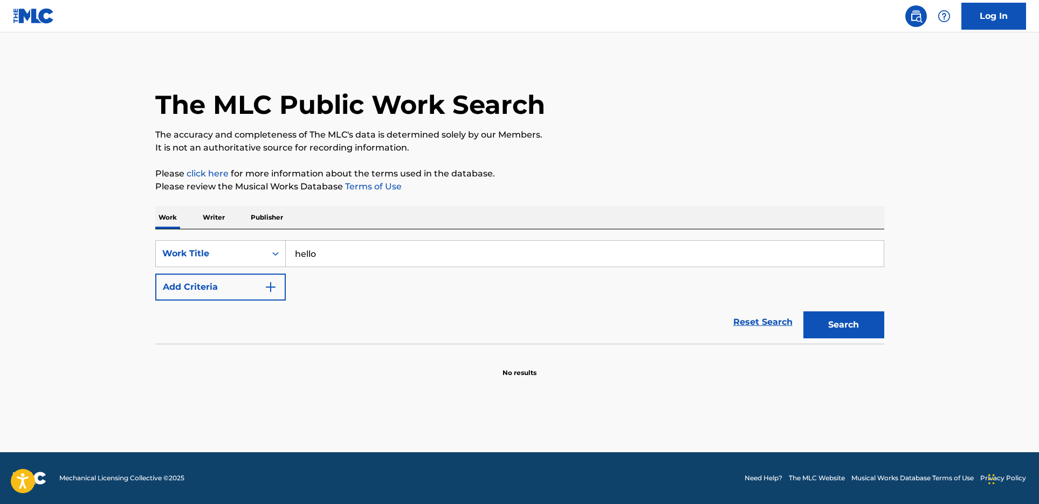
click at [382, 303] on div "Reset Search Search" at bounding box center [519, 321] width 729 height 43
click at [851, 319] on button "Search" at bounding box center [844, 324] width 81 height 27
click at [550, 310] on div "Reset Search Search" at bounding box center [519, 321] width 729 height 43
click at [551, 309] on div "Reset Search Search" at bounding box center [519, 321] width 729 height 43
click at [498, 344] on div at bounding box center [519, 378] width 729 height 69
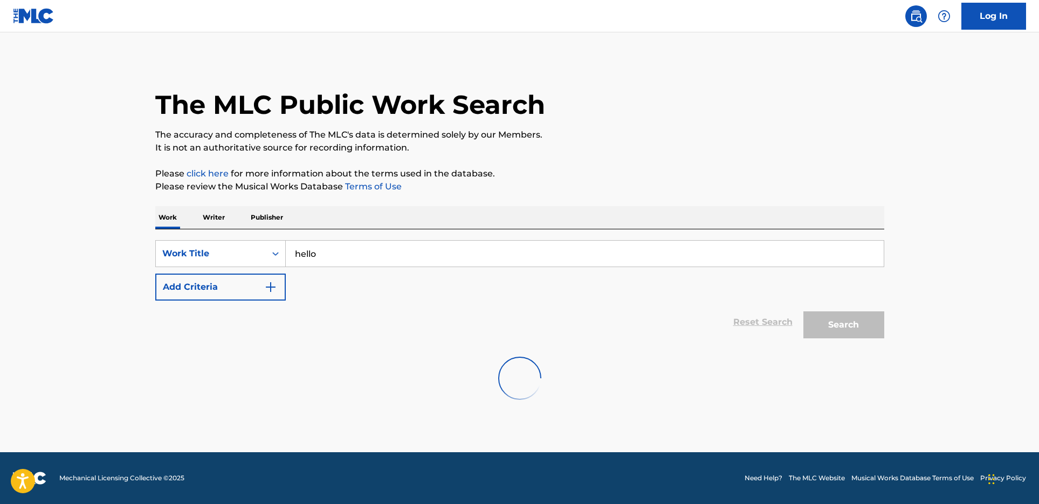
click at [532, 297] on div "SearchWithCriteria9fa6644e-9399-43aa-b9ab-70e3de0d4f91 Work Title hello Add Cri…" at bounding box center [519, 270] width 729 height 60
click at [315, 241] on input "Search Form" at bounding box center [585, 254] width 598 height 26
type input "rainbow trout"
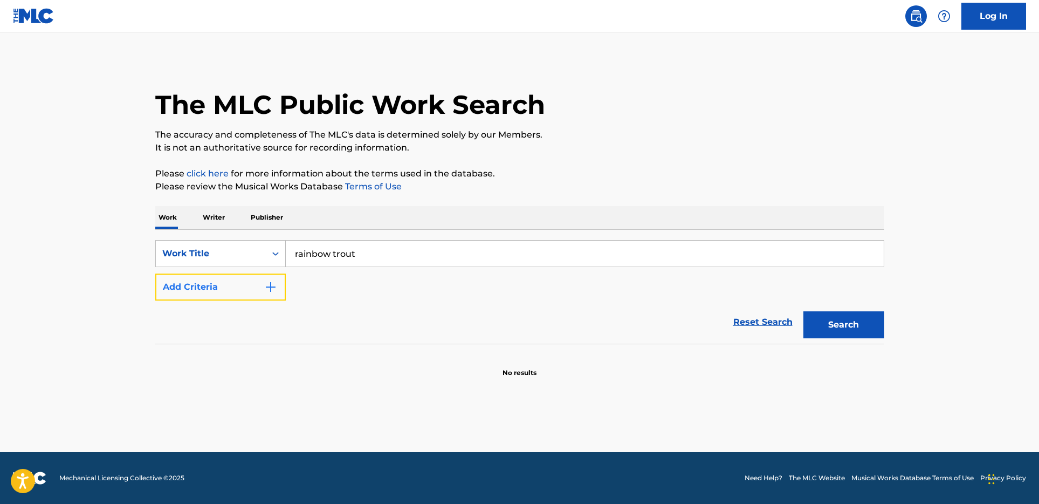
click at [254, 285] on button "Add Criteria" at bounding box center [220, 286] width 131 height 27
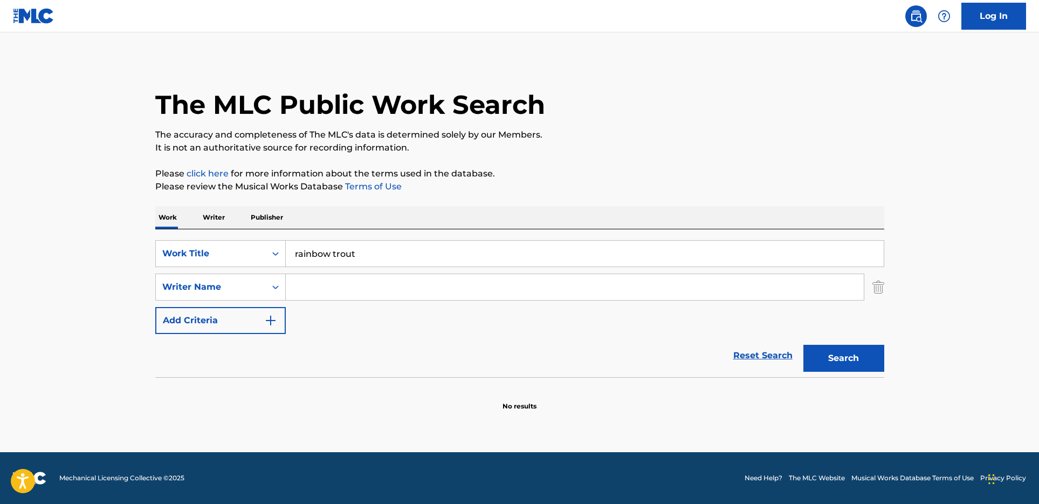
click at [319, 288] on input "Search Form" at bounding box center [575, 287] width 578 height 26
type input "elijah lee fox"
click at [804, 345] on button "Search" at bounding box center [844, 358] width 81 height 27
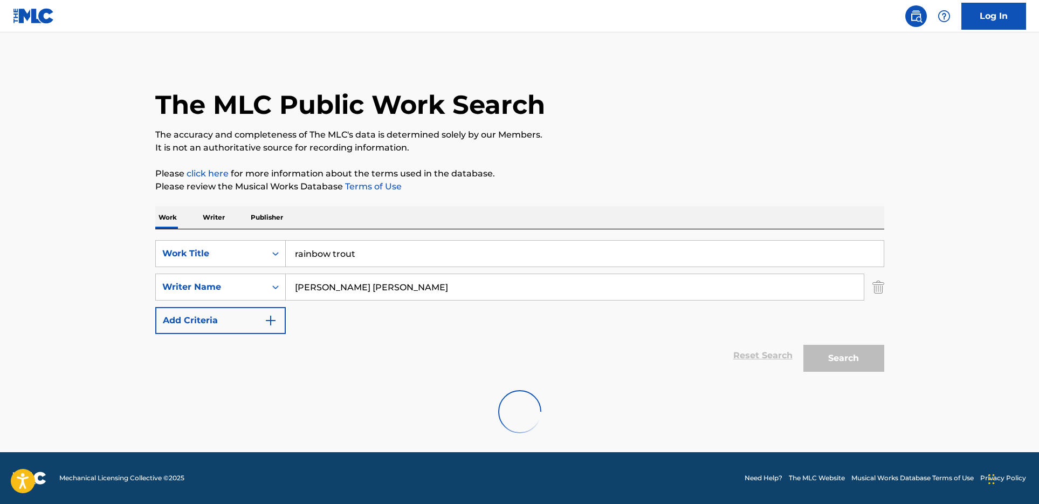
click at [490, 320] on div "SearchWithCriteria0c347531-39ca-446f-97c9-cd330c3c9403 Work Title rainbow trout…" at bounding box center [519, 287] width 729 height 94
click at [487, 320] on div "SearchWithCriteria0c347531-39ca-446f-97c9-cd330c3c9403 Work Title rainbow trout…" at bounding box center [519, 287] width 729 height 94
click at [475, 396] on div at bounding box center [519, 411] width 729 height 69
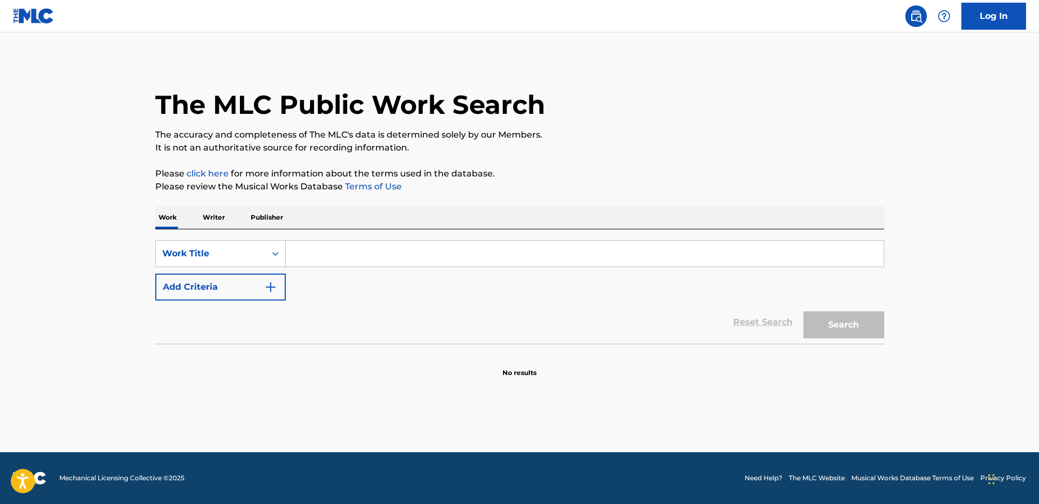
click at [399, 251] on input "Search Form" at bounding box center [585, 254] width 598 height 26
type input "rainbow trout"
click at [830, 345] on section at bounding box center [519, 347] width 729 height 6
click at [831, 342] on div "SearchWithCriteriac5a9be78-6a0c-401c-ba17-486b6a0496cc Work Title rainbow trout…" at bounding box center [519, 303] width 729 height 148
click at [831, 328] on button "Search" at bounding box center [844, 324] width 81 height 27
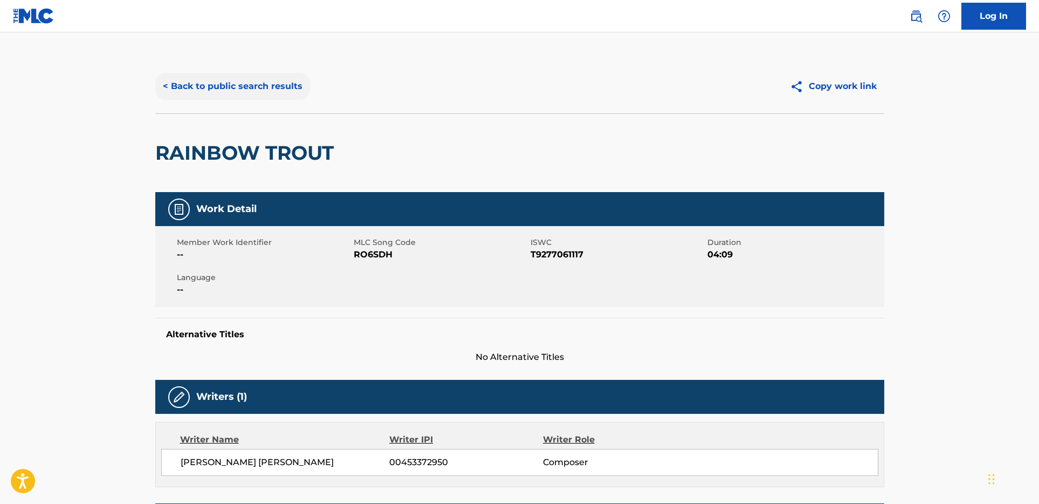
click at [230, 85] on button "< Back to public search results" at bounding box center [232, 86] width 155 height 27
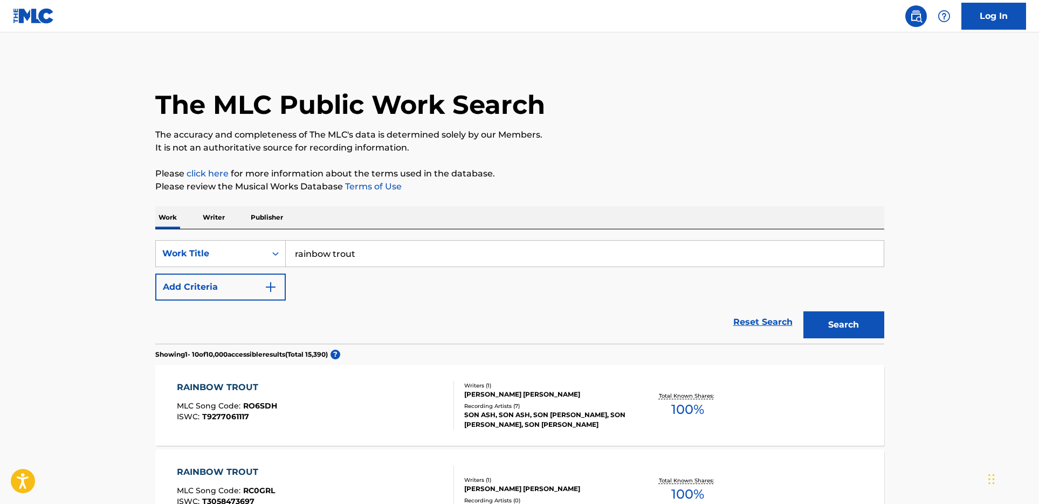
click at [503, 315] on div "Reset Search Search" at bounding box center [519, 321] width 729 height 43
click at [263, 278] on button "Add Criteria" at bounding box center [220, 286] width 131 height 27
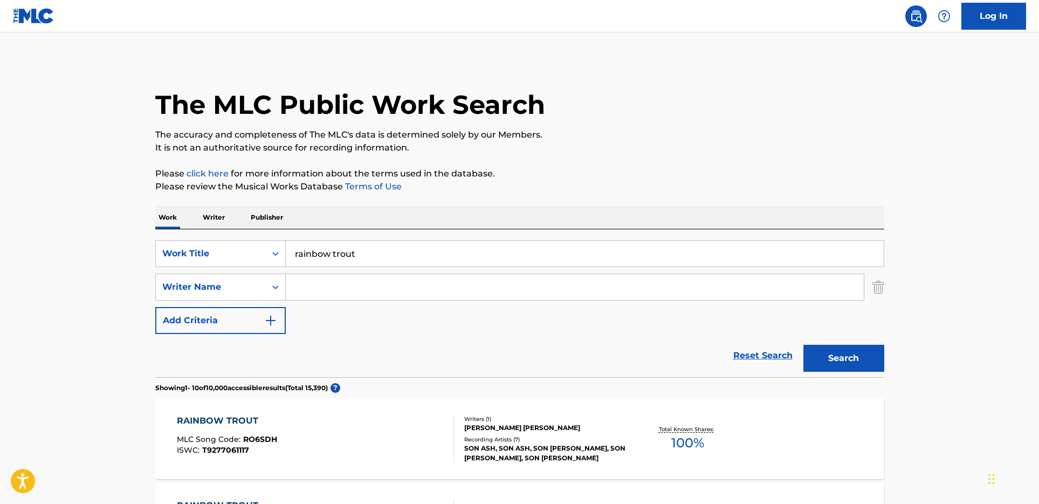
click at [362, 278] on input "Search Form" at bounding box center [575, 287] width 578 height 26
type input "fox"
click at [804, 345] on button "Search" at bounding box center [844, 358] width 81 height 27
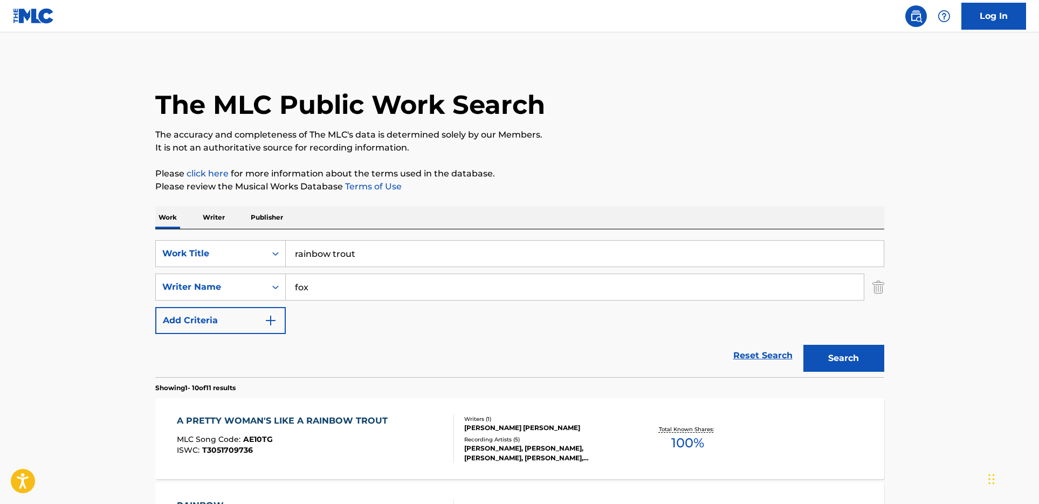
click at [548, 378] on section "Showing 1 - 10 of 11 results" at bounding box center [519, 385] width 729 height 16
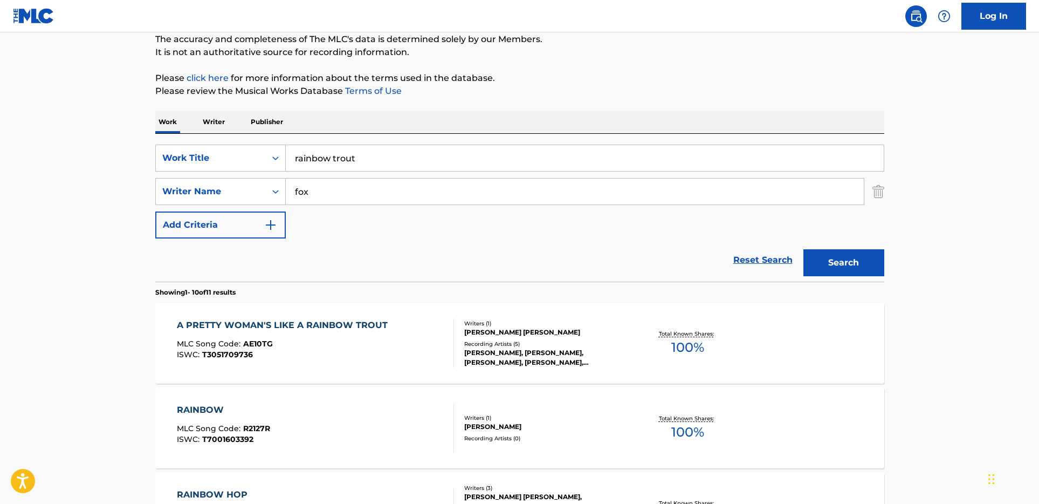
scroll to position [96, 0]
click at [525, 347] on div "Recording Artists ( 5 )" at bounding box center [545, 343] width 163 height 8
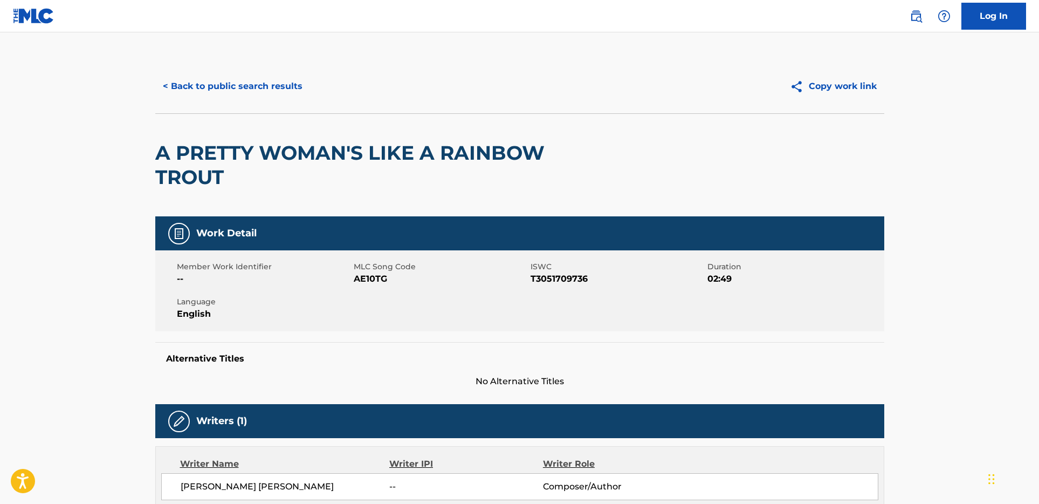
click at [527, 344] on div "Alternative Titles No Alternative Titles" at bounding box center [519, 365] width 729 height 46
